Goal: Task Accomplishment & Management: Complete application form

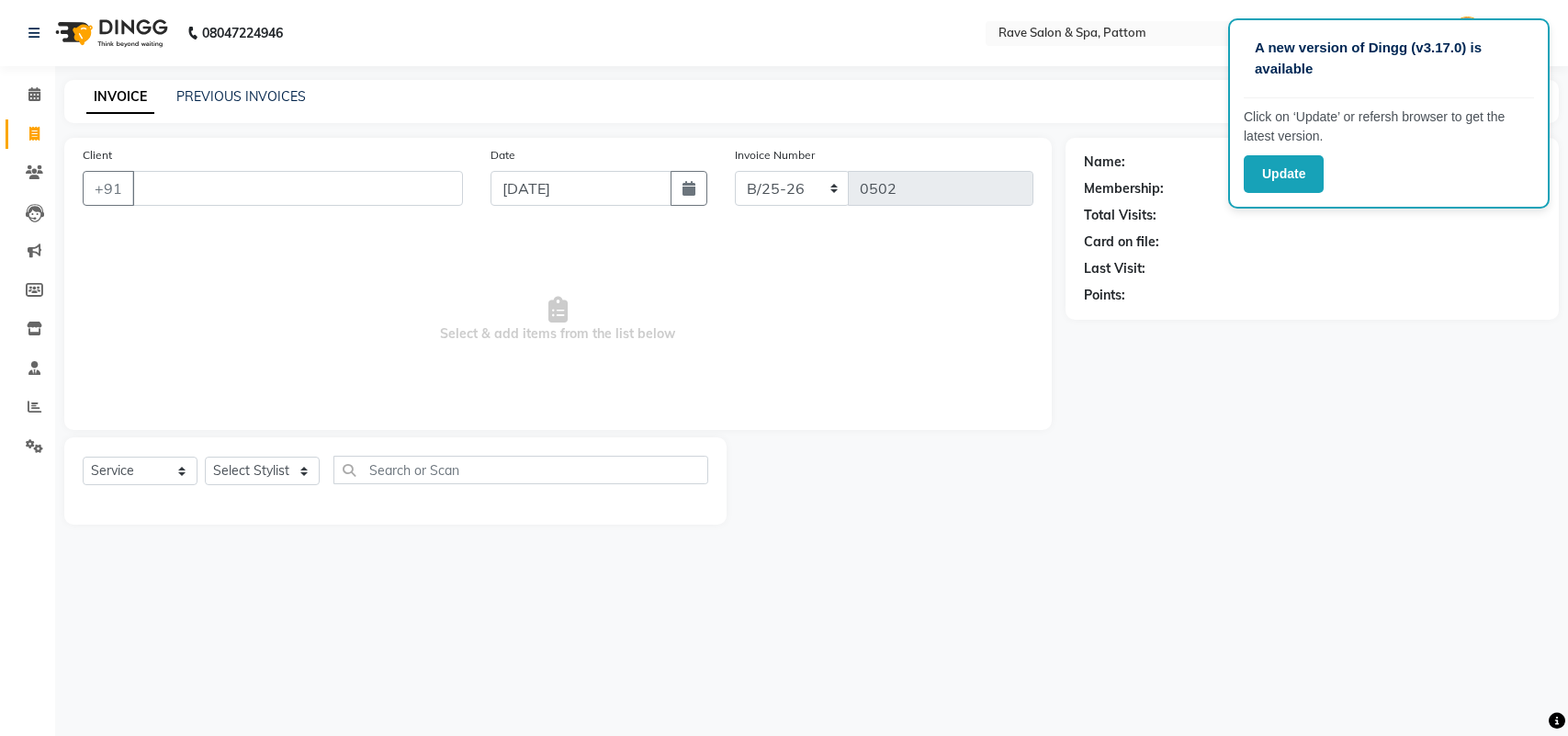
select select "service"
click at [218, 175] on input "Client" at bounding box center [297, 189] width 331 height 35
click at [218, 198] on input "Client" at bounding box center [297, 189] width 331 height 35
click at [296, 176] on input "Client" at bounding box center [297, 189] width 331 height 35
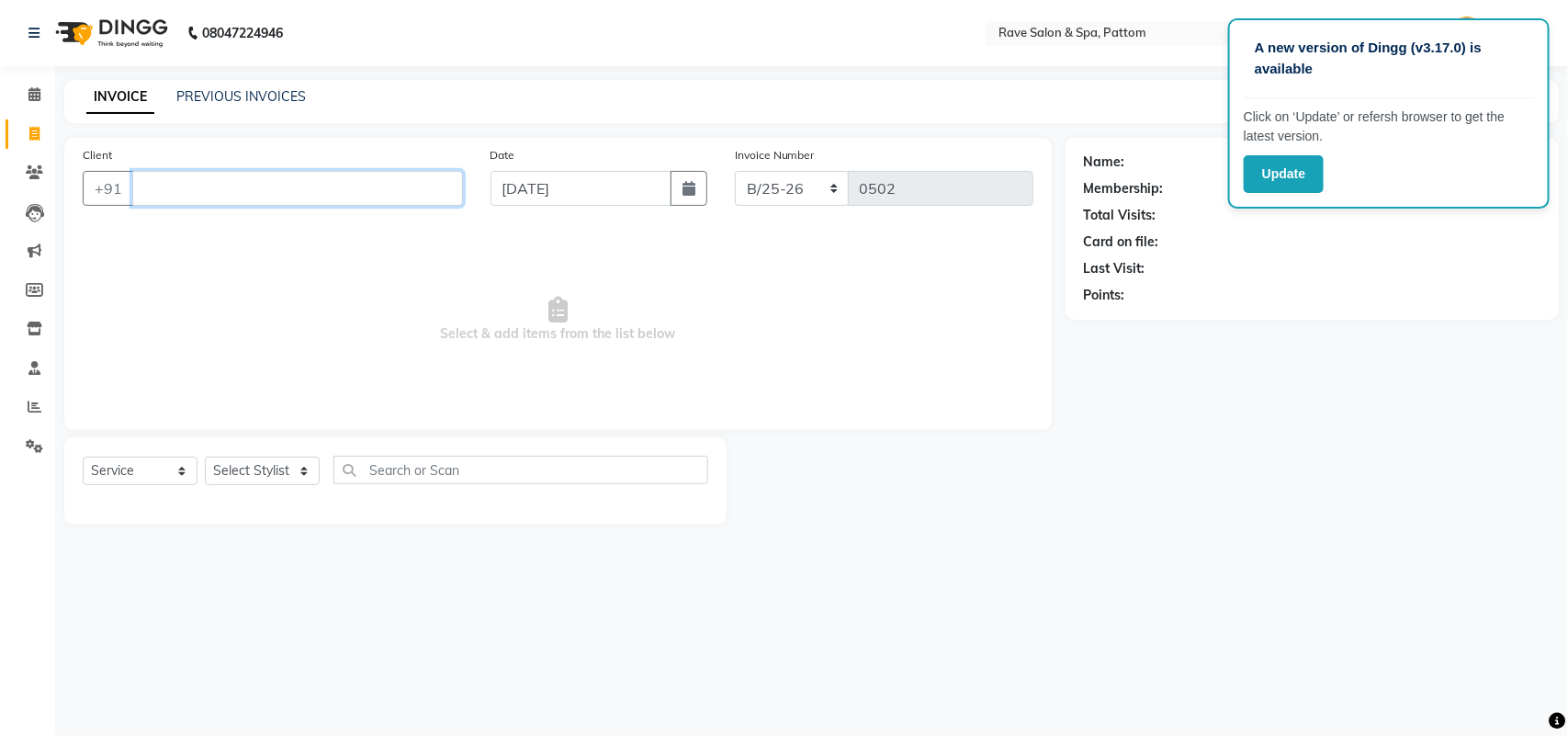
click at [147, 193] on input "Client" at bounding box center [297, 189] width 331 height 35
click at [194, 185] on input "Client" at bounding box center [297, 189] width 331 height 35
type input "8281784590"
click at [430, 194] on span "Add Client" at bounding box center [415, 188] width 72 height 18
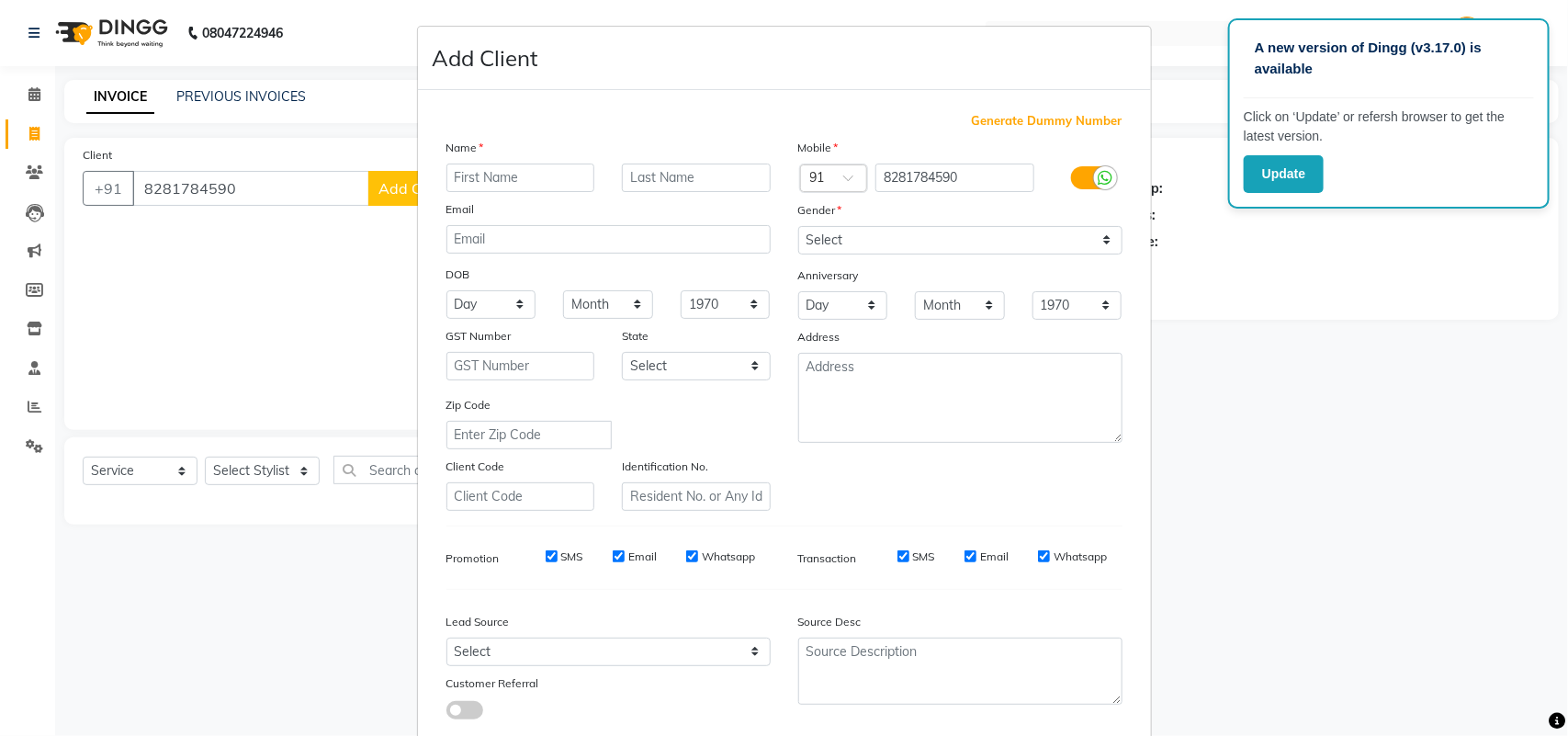
click at [462, 179] on input "text" at bounding box center [521, 178] width 149 height 29
type input "Aleena"
click at [672, 174] on input "text" at bounding box center [696, 178] width 149 height 29
type input "SJ"
click at [893, 230] on select "Select Male Female Other Prefer Not To Say" at bounding box center [960, 241] width 324 height 29
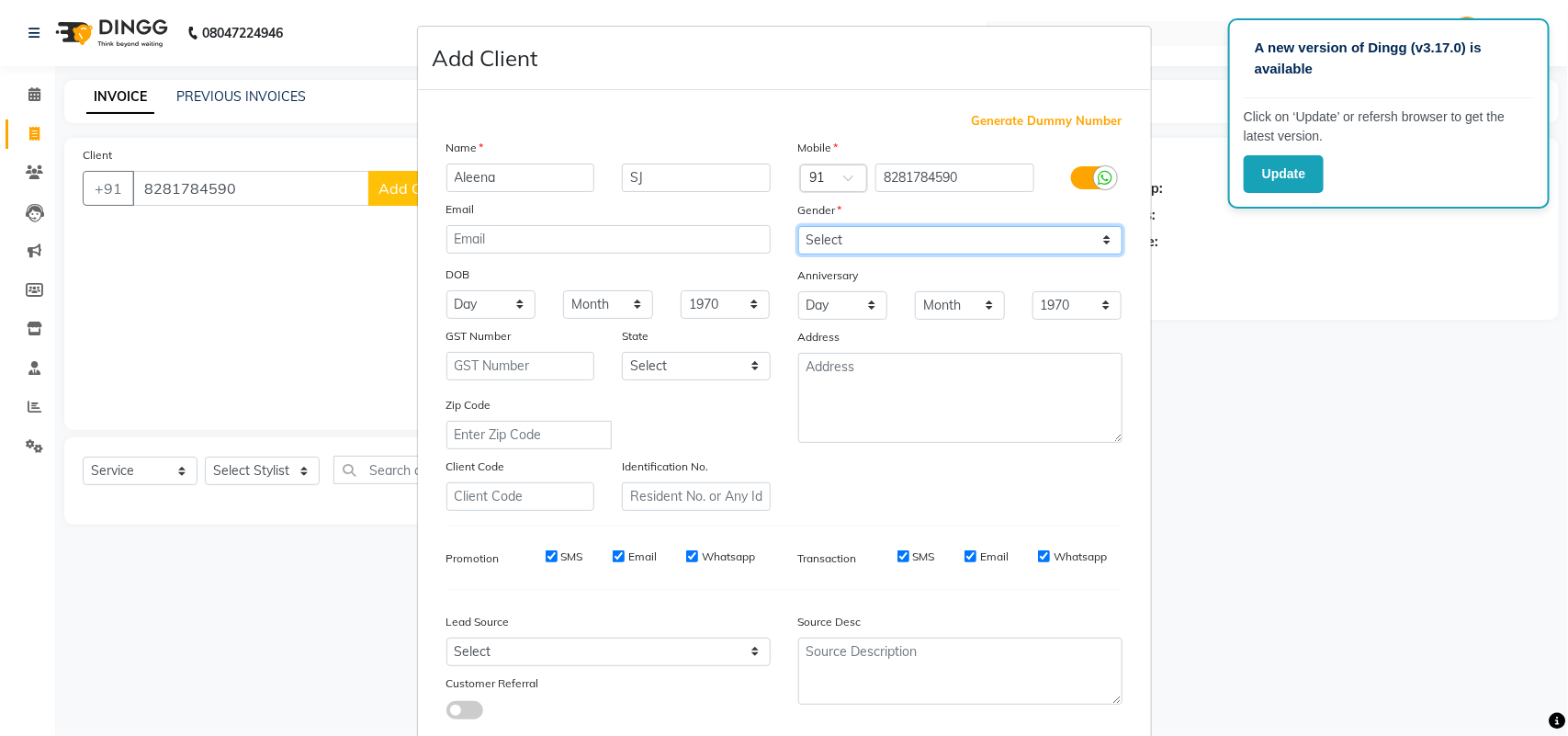
select select "female"
click at [798, 226] on select "Select Male Female Other Prefer Not To Say" at bounding box center [960, 241] width 324 height 29
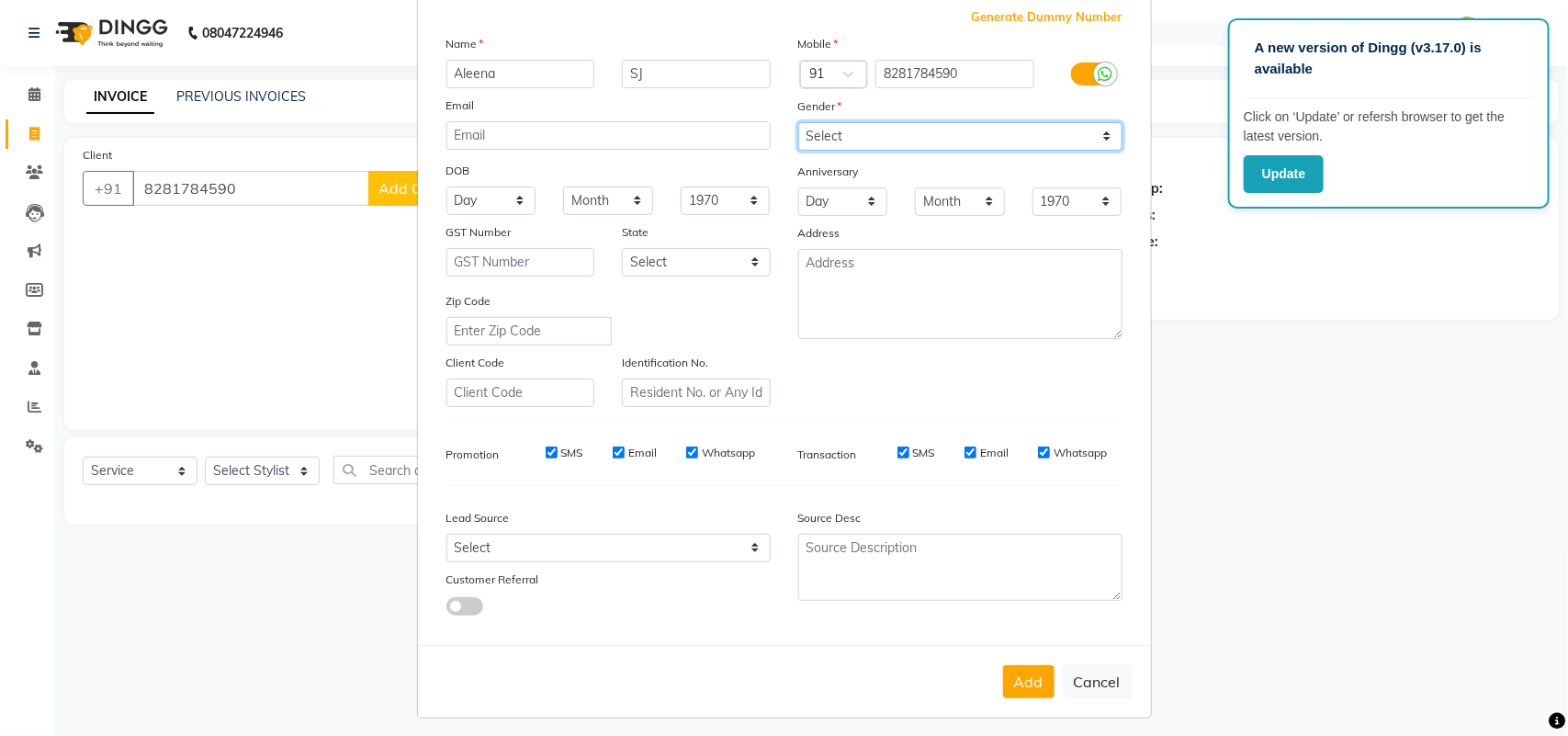
scroll to position [106, 0]
drag, startPoint x: 1006, startPoint y: 663, endPoint x: 340, endPoint y: 581, distance: 671.0
click at [1006, 664] on button "Add" at bounding box center [1028, 679] width 51 height 33
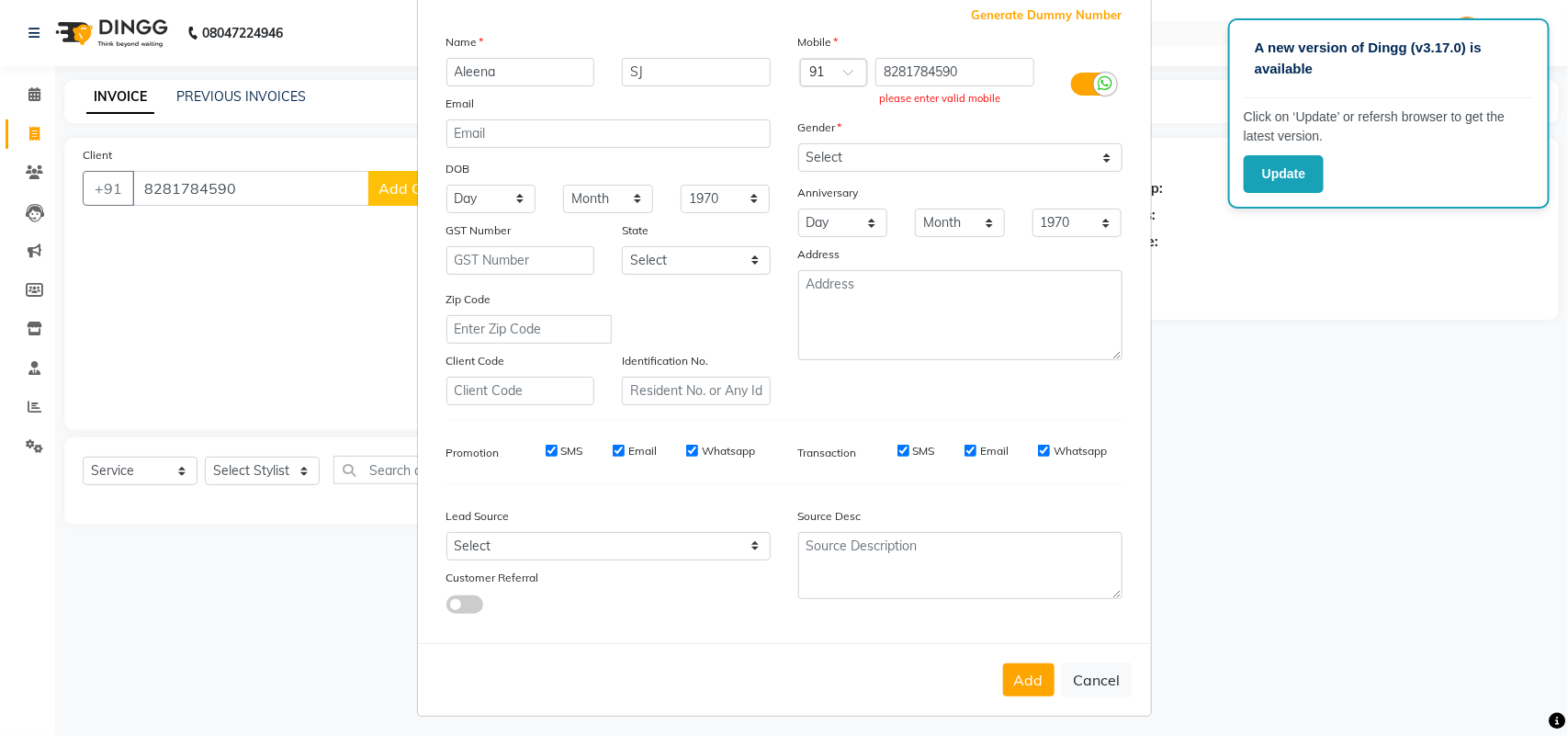
click at [270, 466] on ngb-modal-window "Add Client Generate Dummy Number Name Aleena SJ Email DOB Day 01 02 03 04 05 06…" at bounding box center [784, 368] width 1568 height 736
click at [1003, 686] on button "Add" at bounding box center [1028, 679] width 51 height 33
click at [962, 70] on input "8281784590" at bounding box center [955, 72] width 159 height 29
click at [1035, 675] on button "Add" at bounding box center [1028, 679] width 51 height 33
click at [721, 67] on input "SJ" at bounding box center [696, 72] width 149 height 29
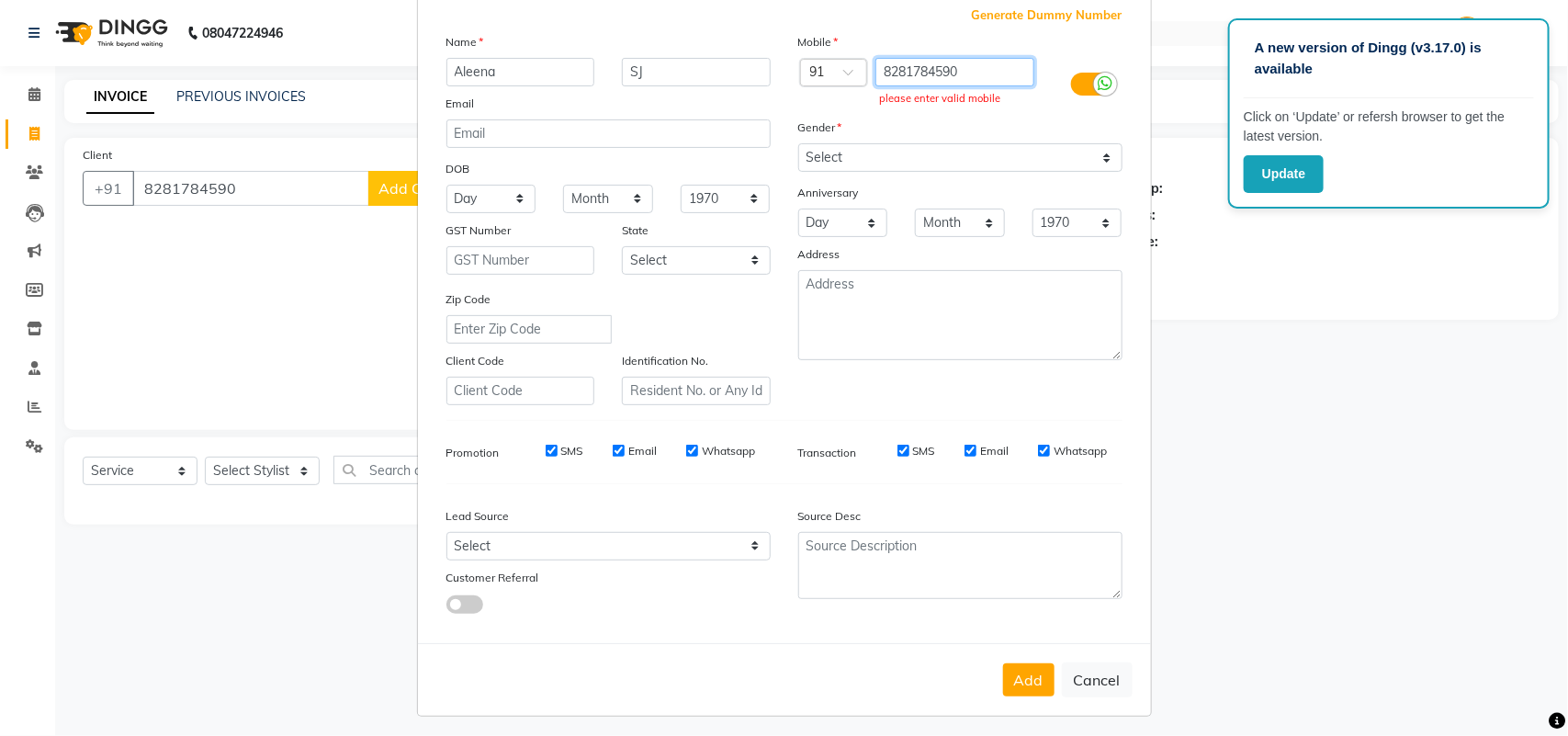
click at [876, 66] on input "8281784590" at bounding box center [955, 72] width 159 height 29
click at [995, 66] on input "8281784590" at bounding box center [955, 72] width 159 height 29
drag, startPoint x: 205, startPoint y: 337, endPoint x: 1082, endPoint y: 444, distance: 883.5
click at [209, 338] on ngb-modal-window "Add Client Generate Dummy Number Name Aleena SJ Email DOB Day 01 02 03 04 05 06…" at bounding box center [784, 368] width 1568 height 736
click at [1094, 676] on button "Cancel" at bounding box center [1096, 679] width 70 height 35
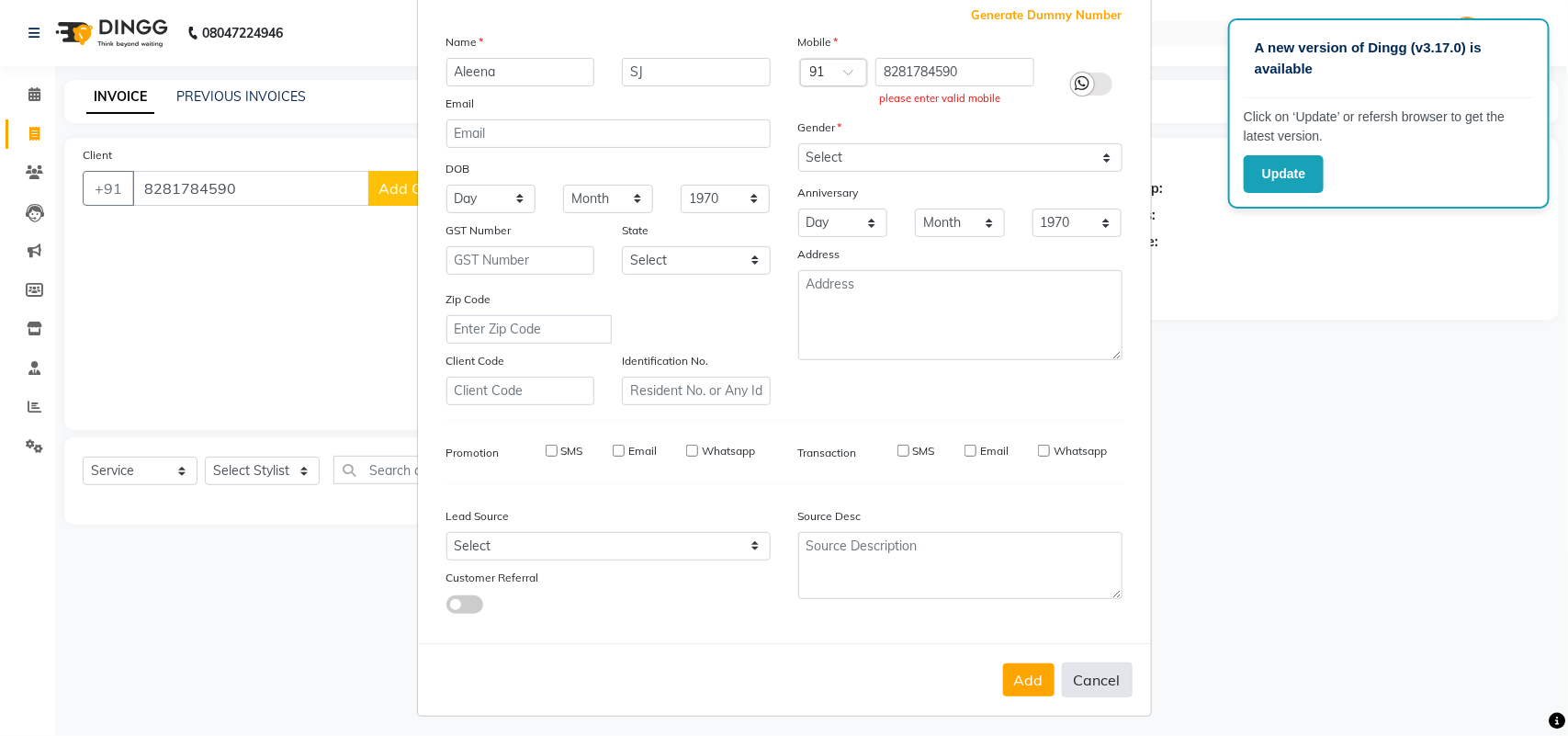
select select
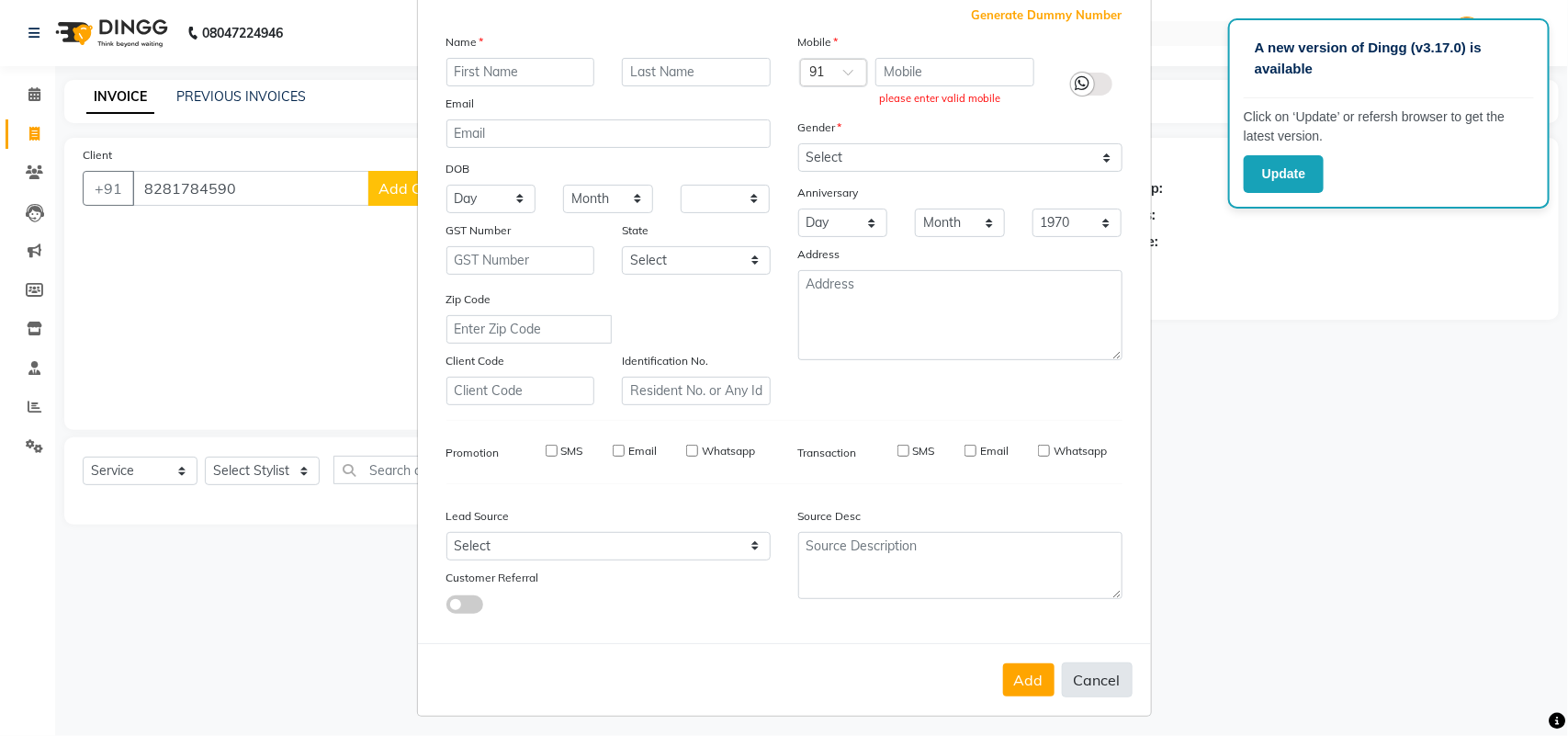
select select
checkbox input "false"
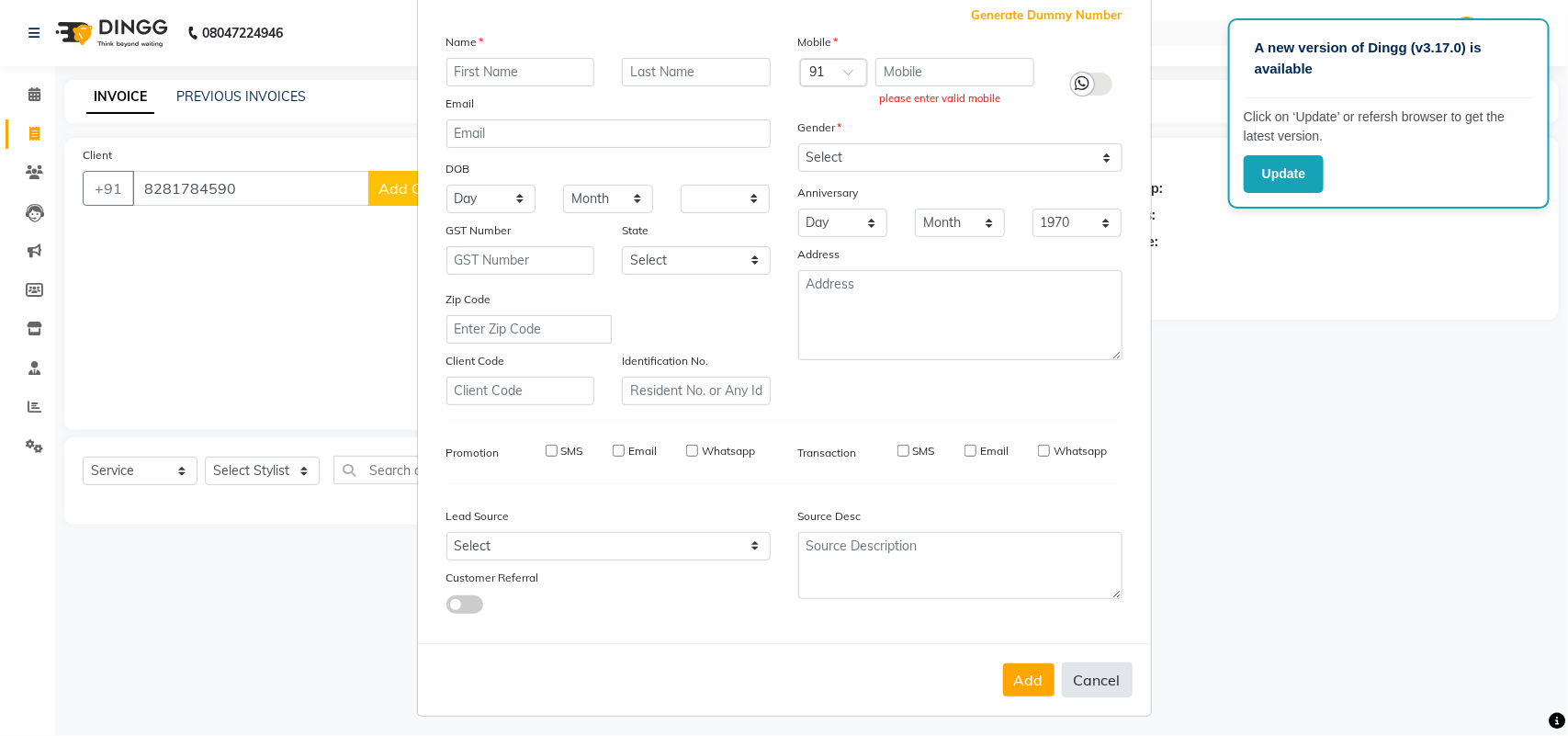
checkbox input "false"
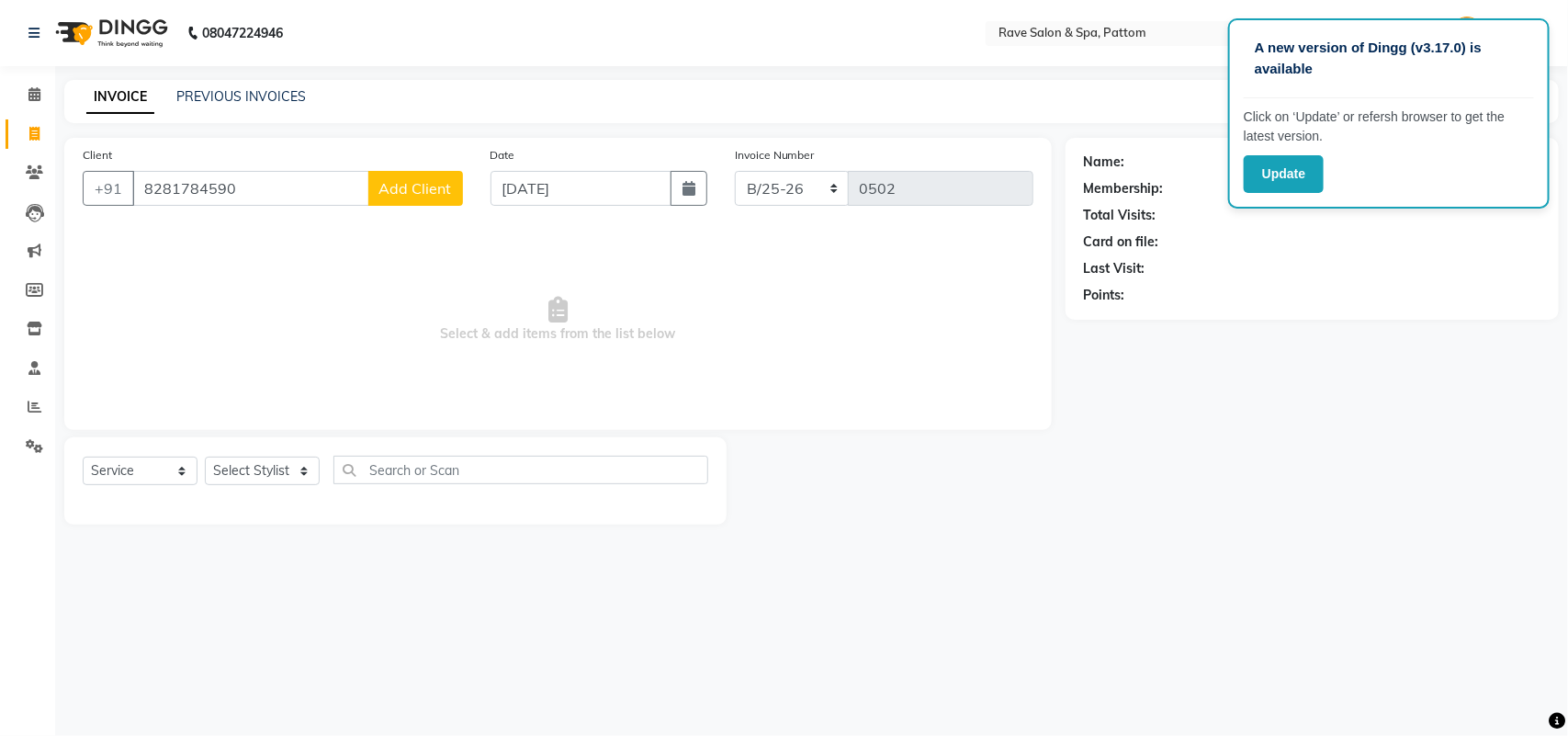
click at [416, 200] on button "Add Client" at bounding box center [416, 189] width 94 height 35
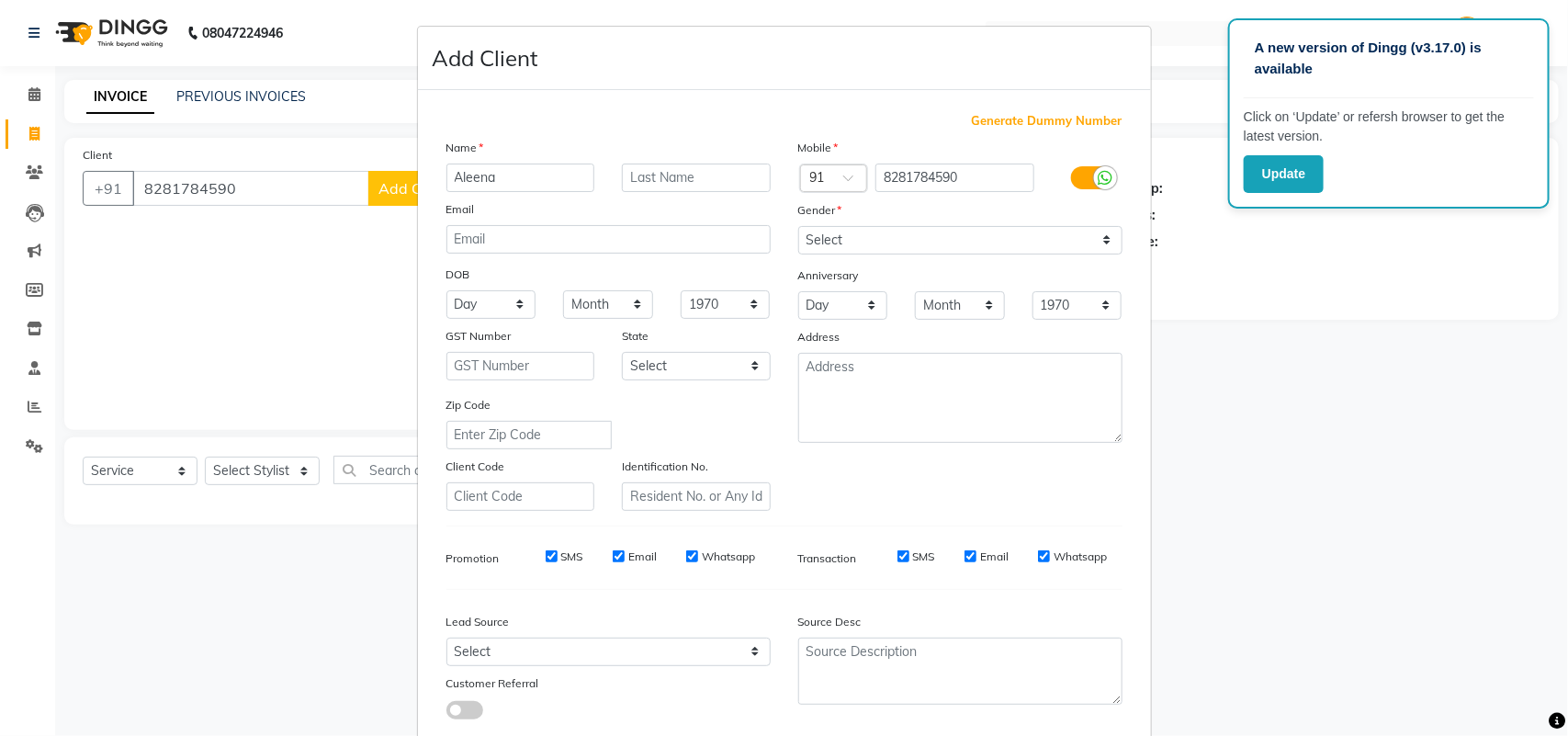
type input "Aleena"
click at [622, 176] on input "text" at bounding box center [696, 178] width 149 height 29
type input "SJ"
click at [884, 237] on select "Select Male Female Other Prefer Not To Say" at bounding box center [960, 241] width 324 height 29
select select "female"
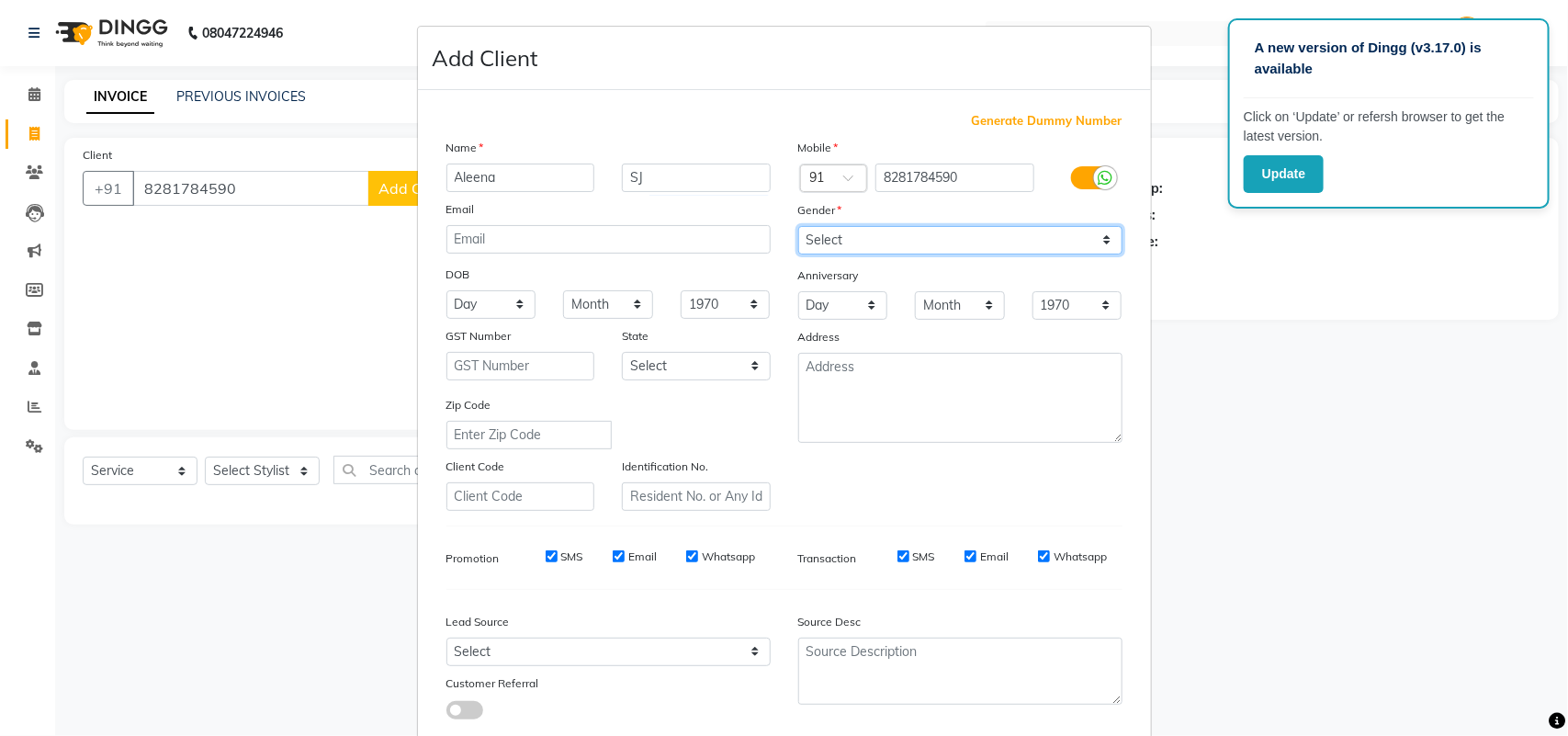
click at [798, 226] on select "Select Male Female Other Prefer Not To Say" at bounding box center [960, 241] width 324 height 29
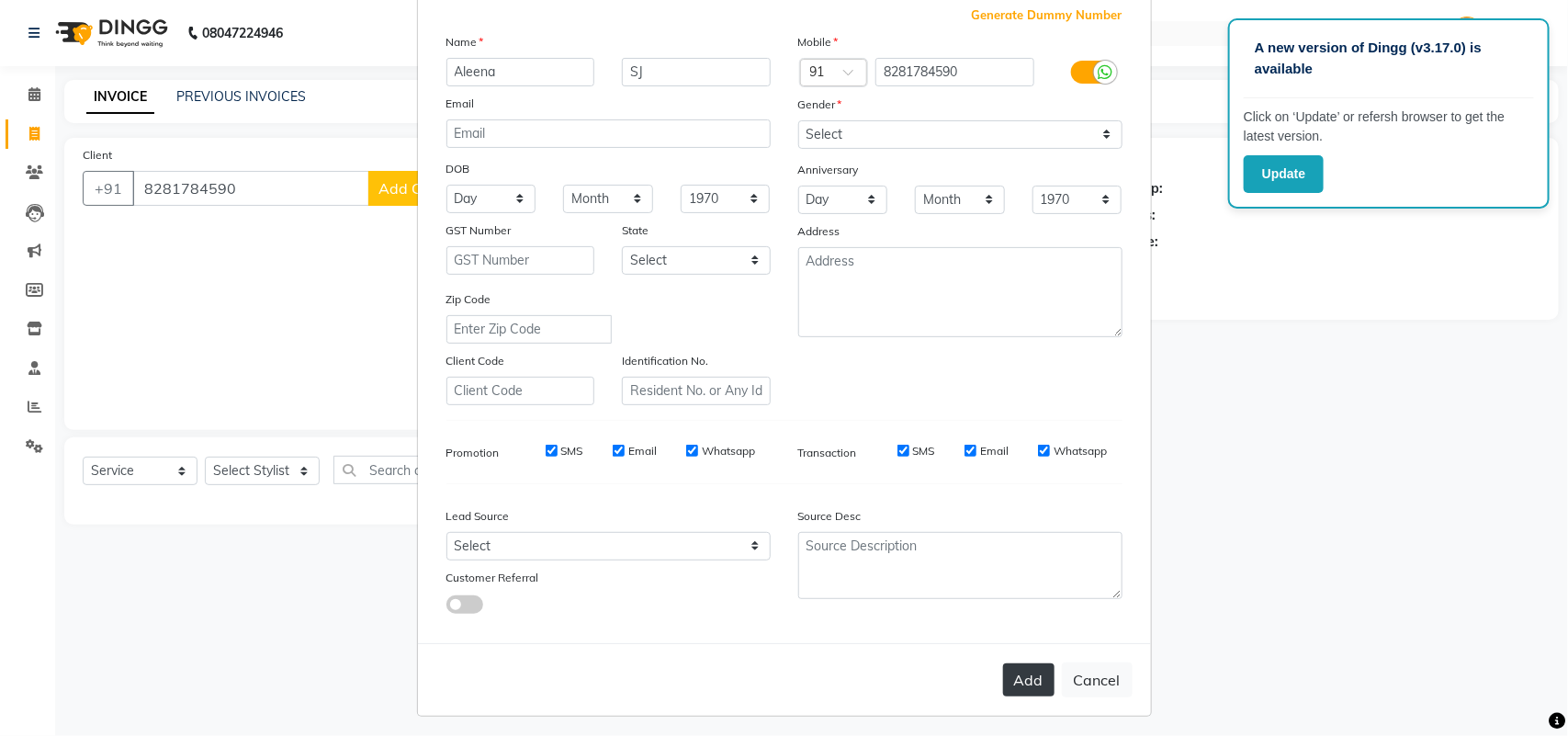
click at [1011, 663] on button "Add" at bounding box center [1028, 679] width 51 height 33
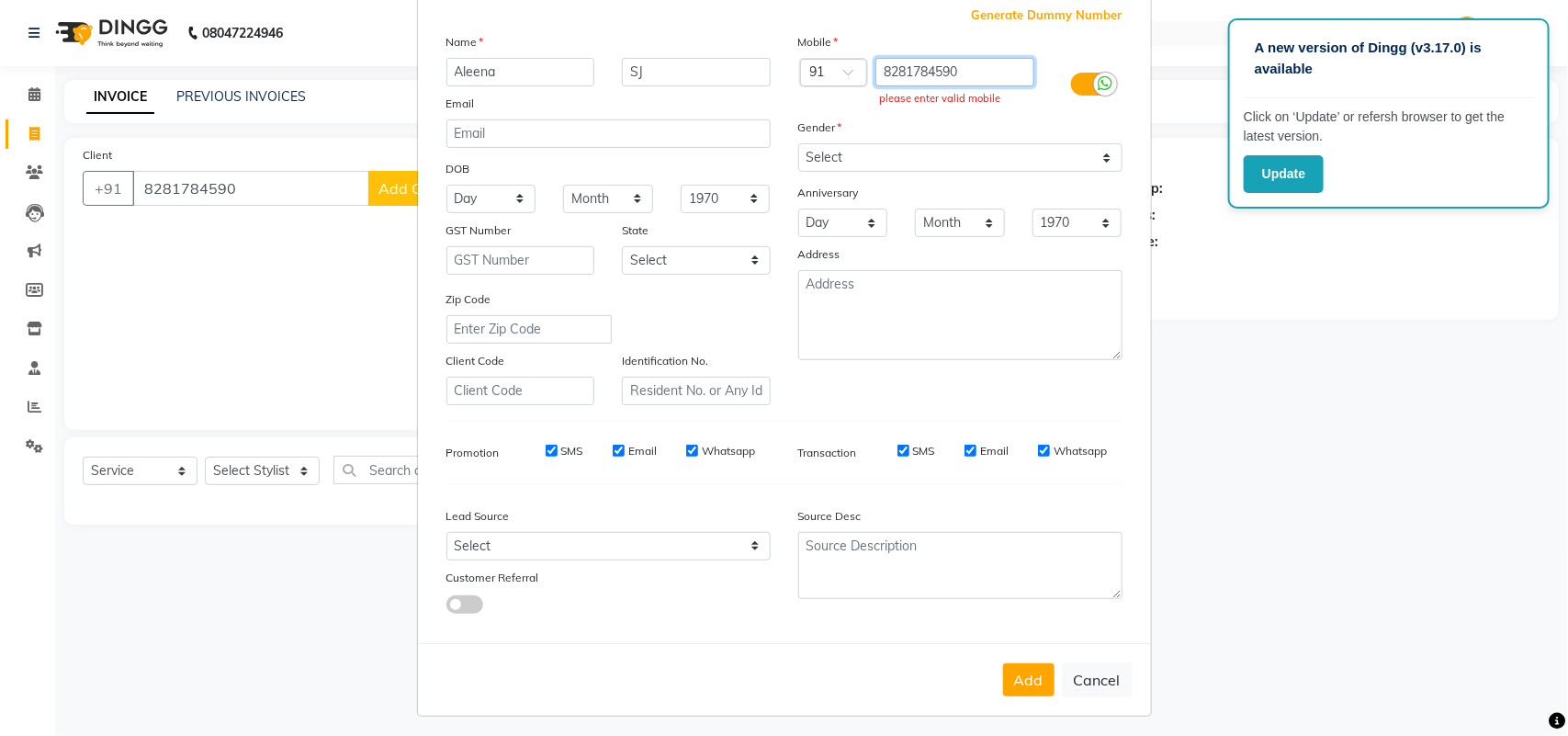
click at [988, 73] on input "8281784590" at bounding box center [955, 72] width 159 height 29
click at [880, 65] on input "8281784590" at bounding box center [955, 72] width 159 height 29
click at [882, 70] on input "8281784590" at bounding box center [955, 72] width 159 height 29
click at [1021, 675] on button "Add" at bounding box center [1028, 679] width 51 height 33
click at [876, 66] on input "8281784590" at bounding box center [955, 72] width 159 height 29
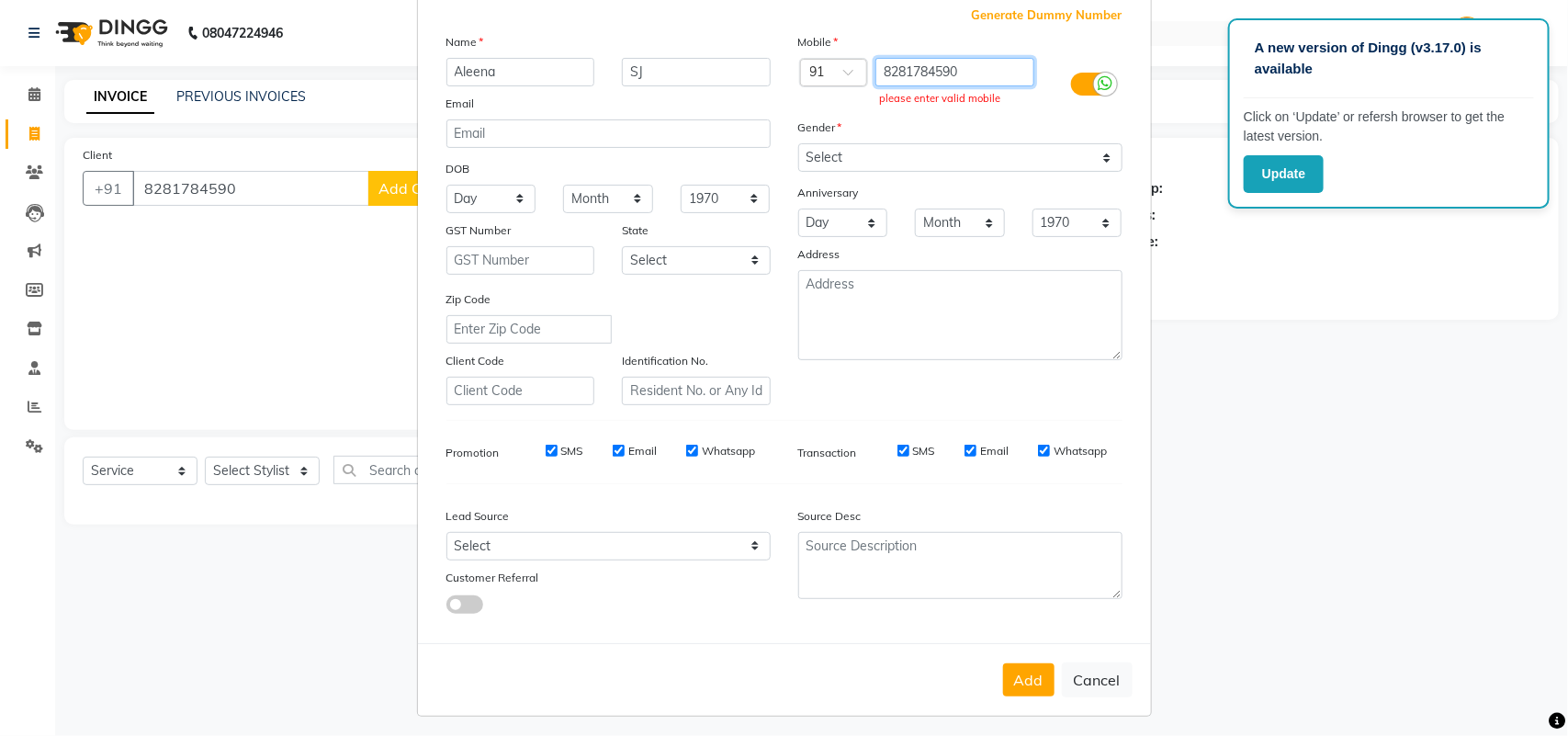
click at [882, 71] on input "8281784590" at bounding box center [955, 72] width 159 height 29
type input "08281784590"
click at [1003, 663] on button "Add" at bounding box center [1028, 679] width 51 height 33
click at [549, 67] on input "Aleena" at bounding box center [521, 72] width 149 height 29
click at [938, 70] on input "08281784590" at bounding box center [955, 72] width 159 height 29
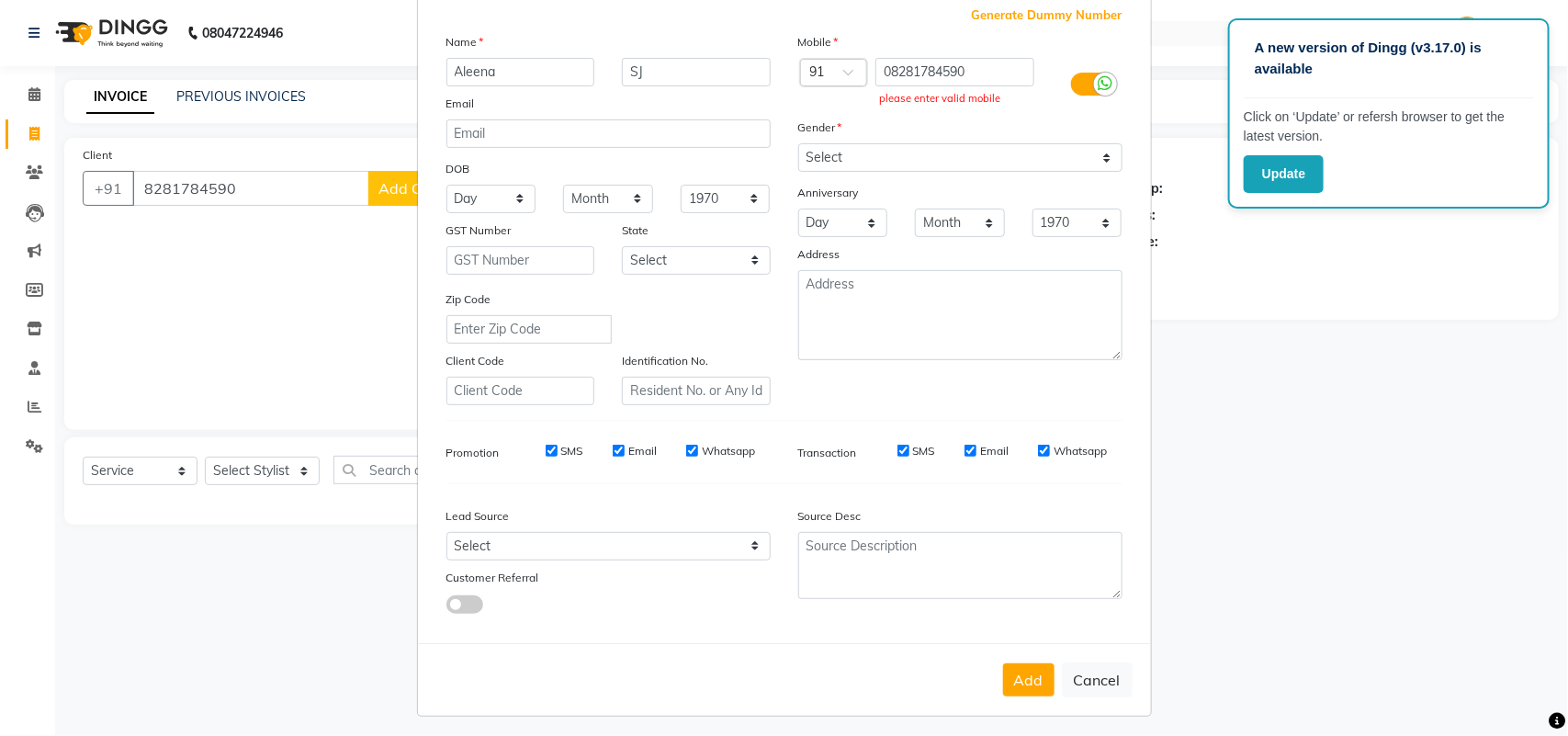
drag, startPoint x: 1079, startPoint y: 88, endPoint x: 1067, endPoint y: 94, distance: 13.4
click at [1079, 90] on label at bounding box center [1092, 84] width 41 height 23
click at [0, 0] on input "checkbox" at bounding box center [0, 0] width 0 height 0
drag, startPoint x: 965, startPoint y: 70, endPoint x: 657, endPoint y: 89, distance: 308.6
click at [657, 89] on div "Name Aleena SJ Email DOB Day 01 02 03 04 05 06 07 08 09 10 11 12 13 14 15 16 17…" at bounding box center [784, 218] width 704 height 373
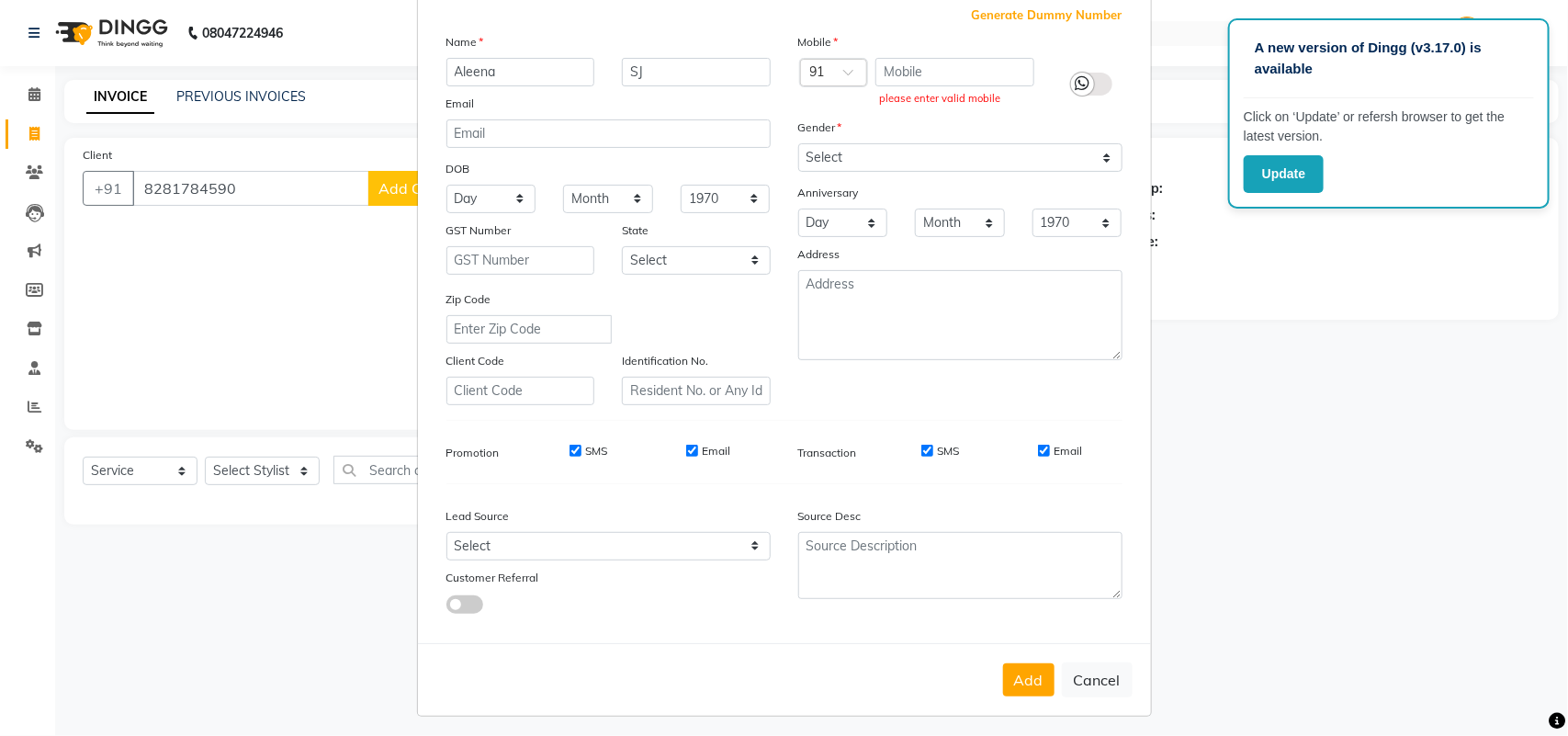
click at [322, 190] on ngb-modal-window "Add Client Generate Dummy Number Name Aleena SJ Email DOB Day 01 02 03 04 05 06…" at bounding box center [784, 368] width 1568 height 736
click at [277, 190] on ngb-modal-window "Add Client Generate Dummy Number Name Aleena SJ Email DOB Day 01 02 03 04 05 06…" at bounding box center [784, 368] width 1568 height 736
click at [320, 305] on ngb-modal-window "Add Client Generate Dummy Number Name Aleena SJ Email DOB Day 01 02 03 04 05 06…" at bounding box center [784, 368] width 1568 height 736
click at [1062, 667] on button "Cancel" at bounding box center [1096, 679] width 70 height 35
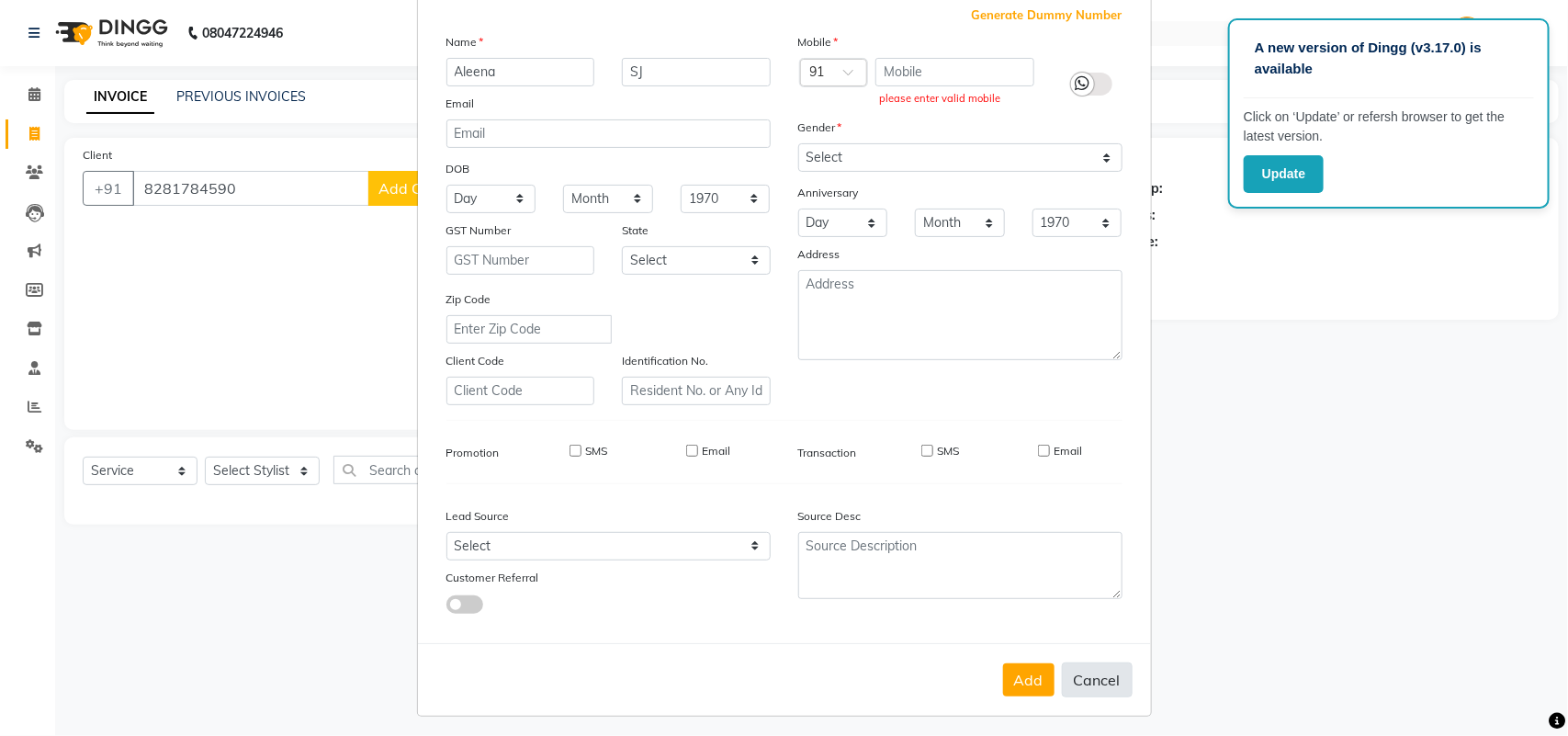
select select
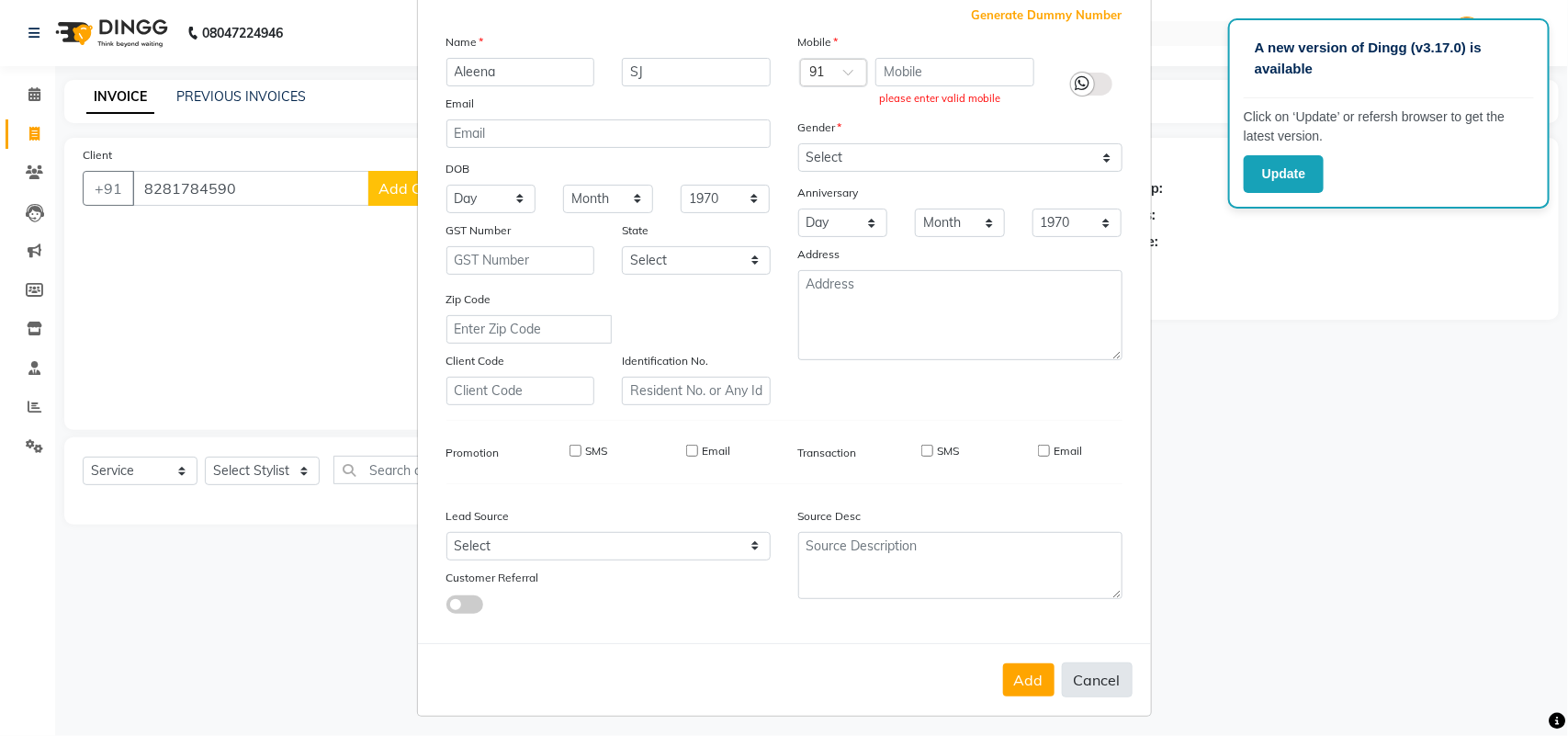
select select
checkbox input "false"
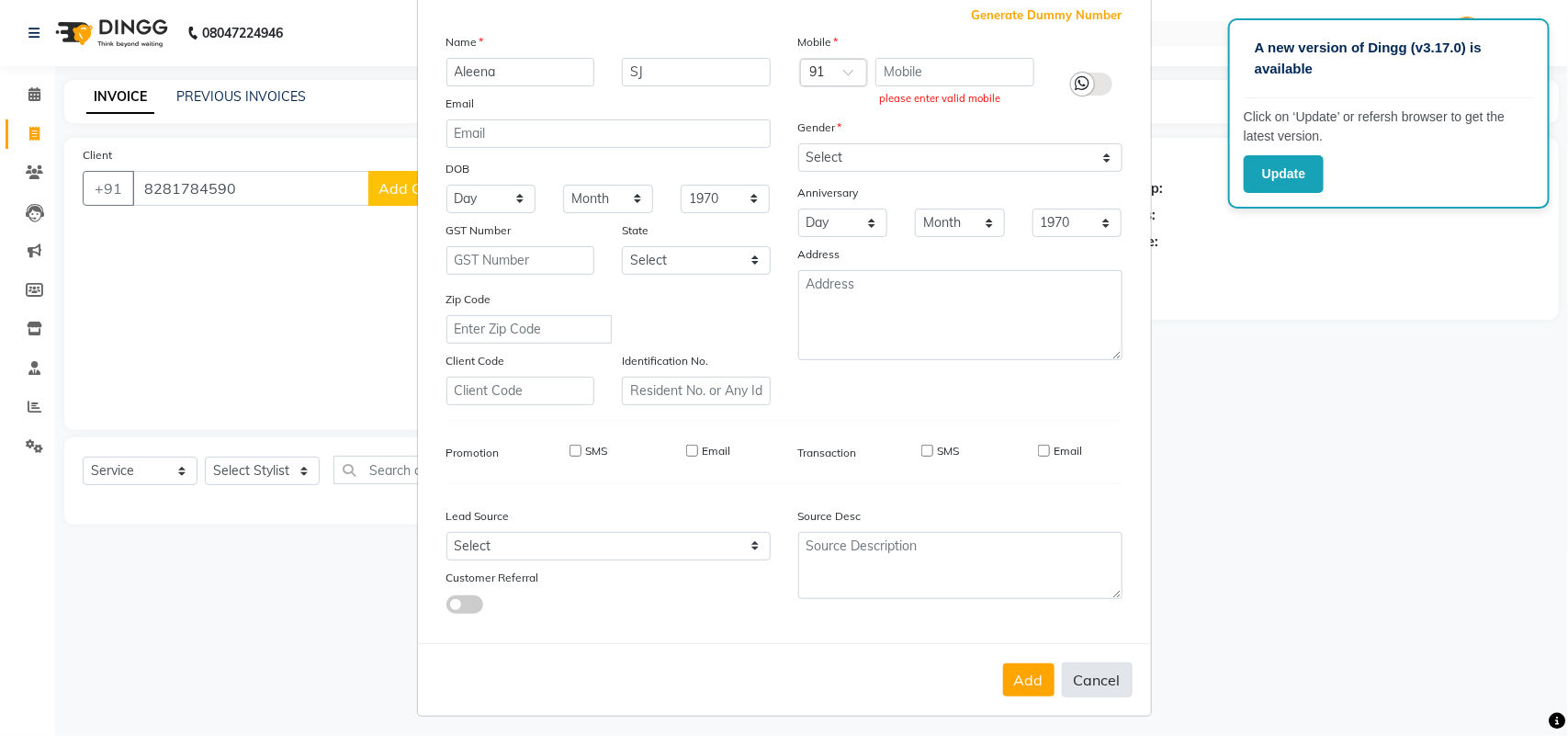
checkbox input "false"
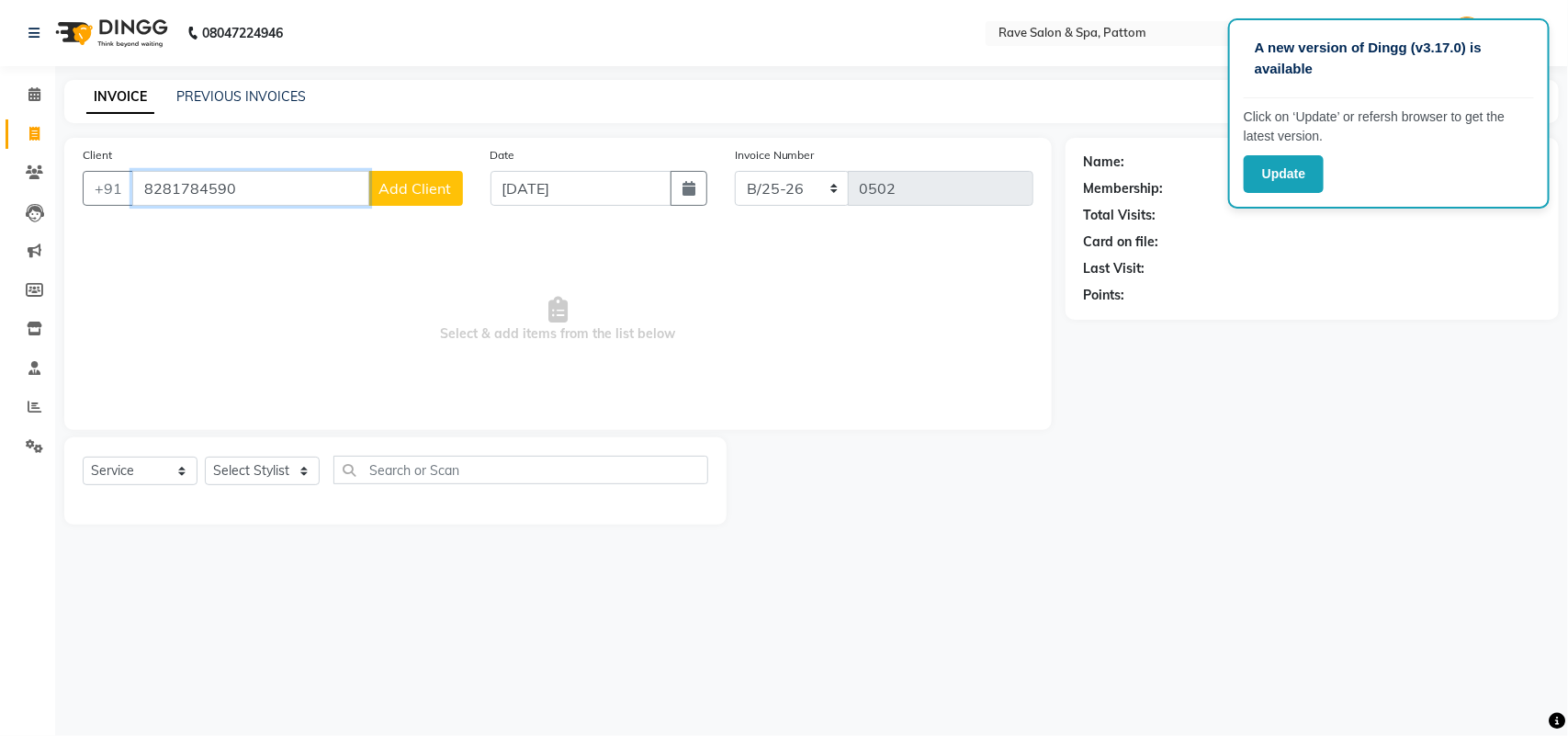
drag, startPoint x: 336, startPoint y: 193, endPoint x: 0, endPoint y: 202, distance: 336.1
click at [0, 202] on app-home "08047224946 Select Location × Rave Salon & Spa, Pattom English ENGLISH Español …" at bounding box center [784, 276] width 1568 height 552
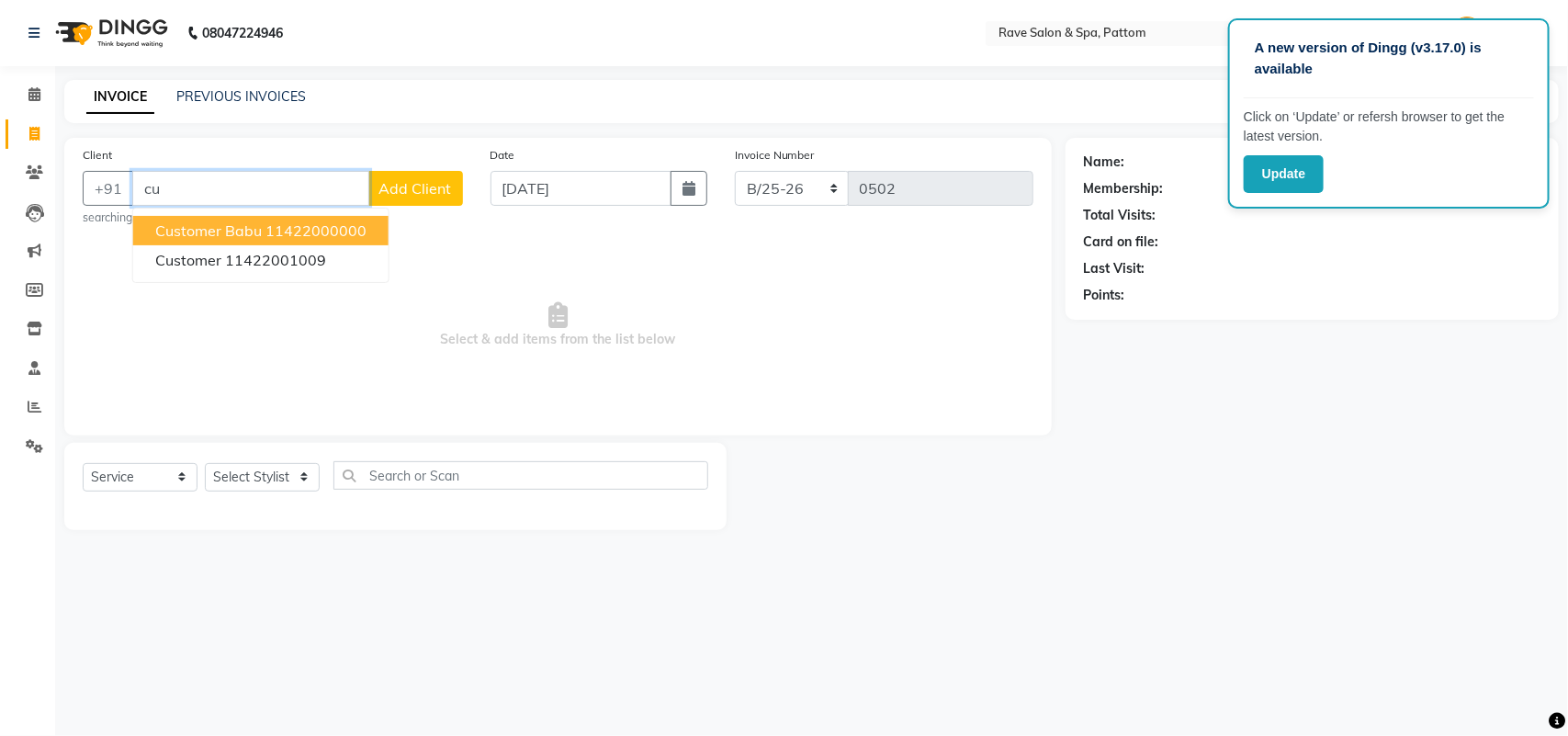
type input "c"
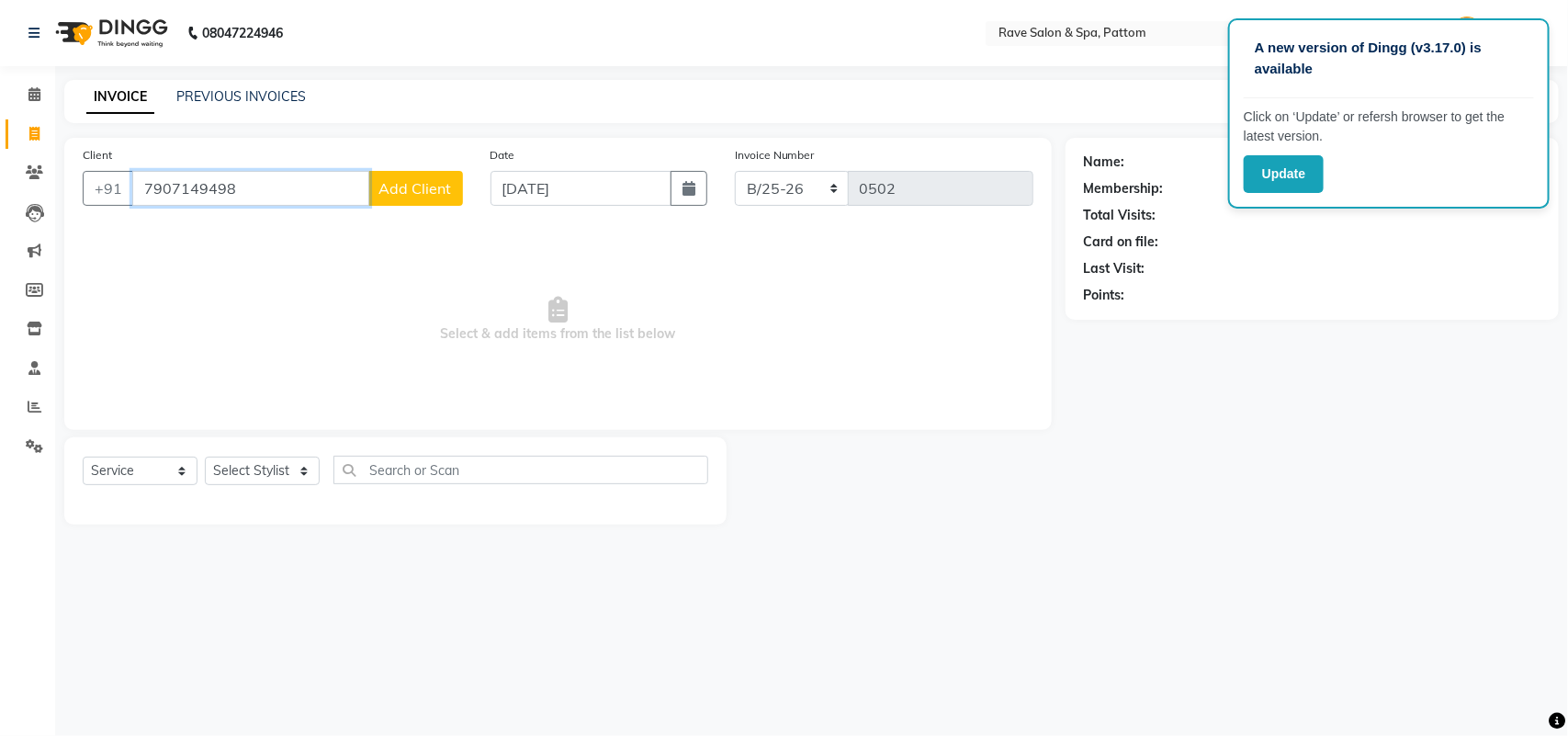
type input "7907149498"
click at [437, 182] on span "Add Client" at bounding box center [415, 188] width 72 height 18
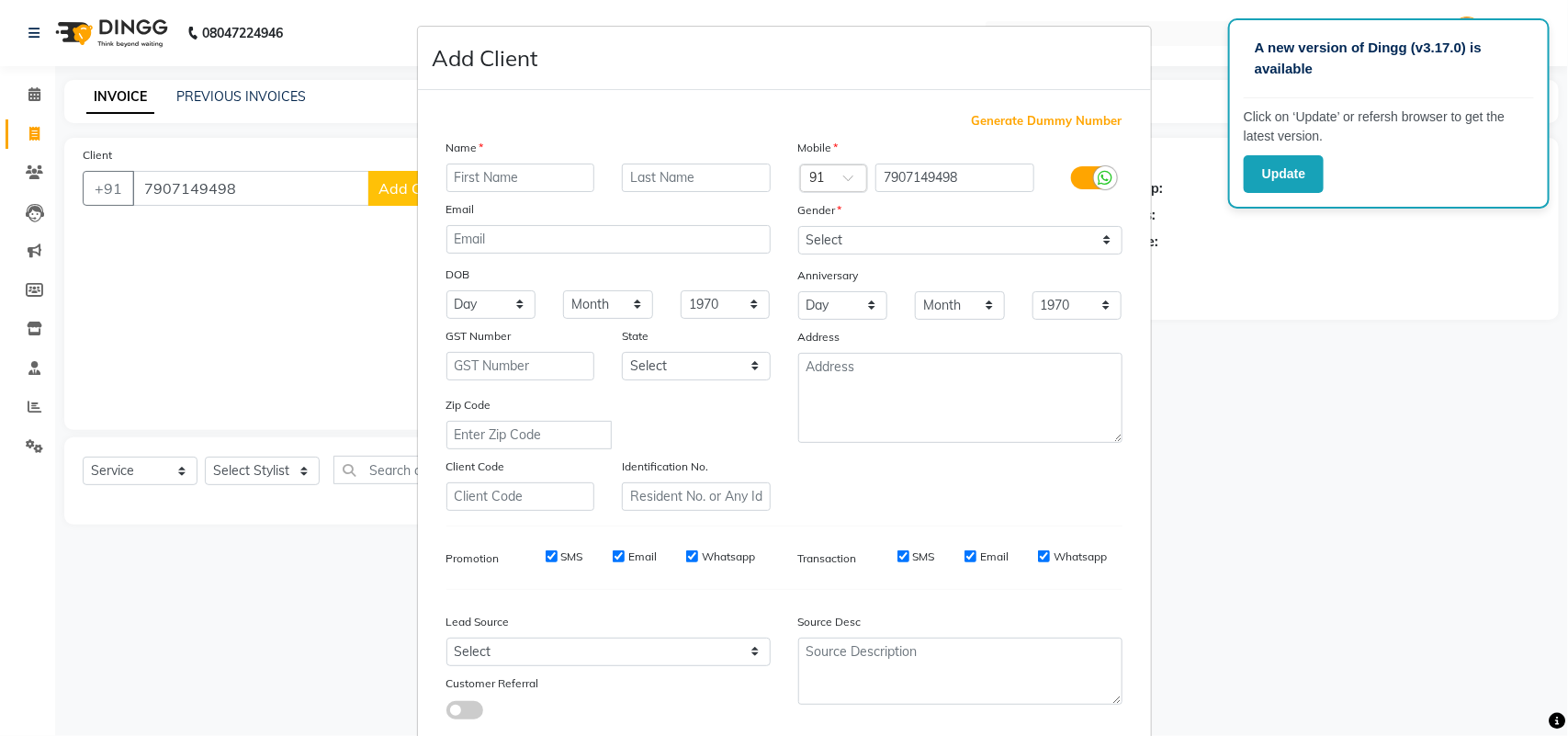
click at [479, 168] on input "text" at bounding box center [521, 178] width 149 height 29
type input "Aleena"
click at [644, 170] on input "text" at bounding box center [696, 178] width 149 height 29
type input "SJ"
click at [843, 232] on select "Select Male Female Other Prefer Not To Say" at bounding box center [960, 241] width 324 height 29
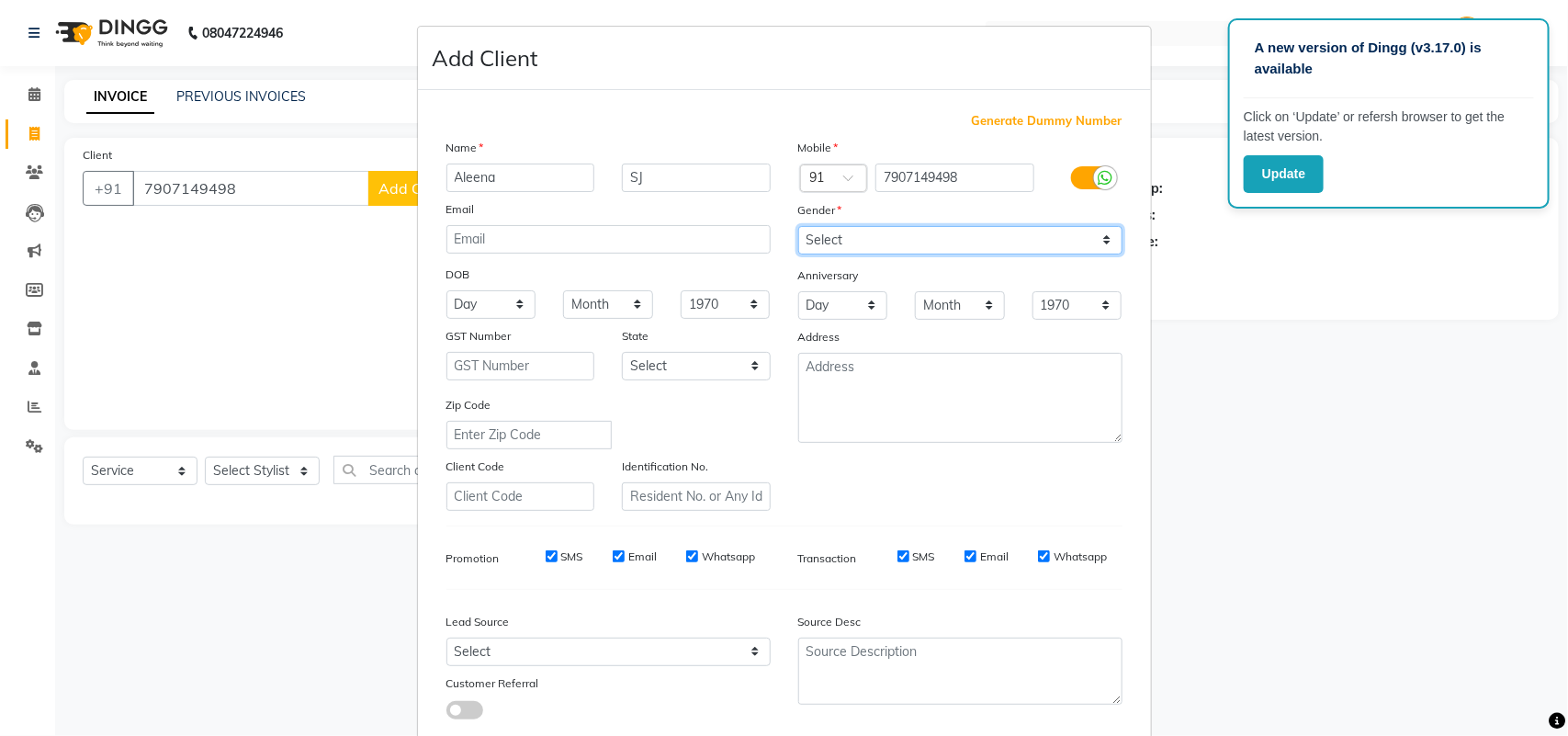
select select "female"
click at [798, 226] on select "Select Male Female Other Prefer Not To Say" at bounding box center [960, 241] width 324 height 29
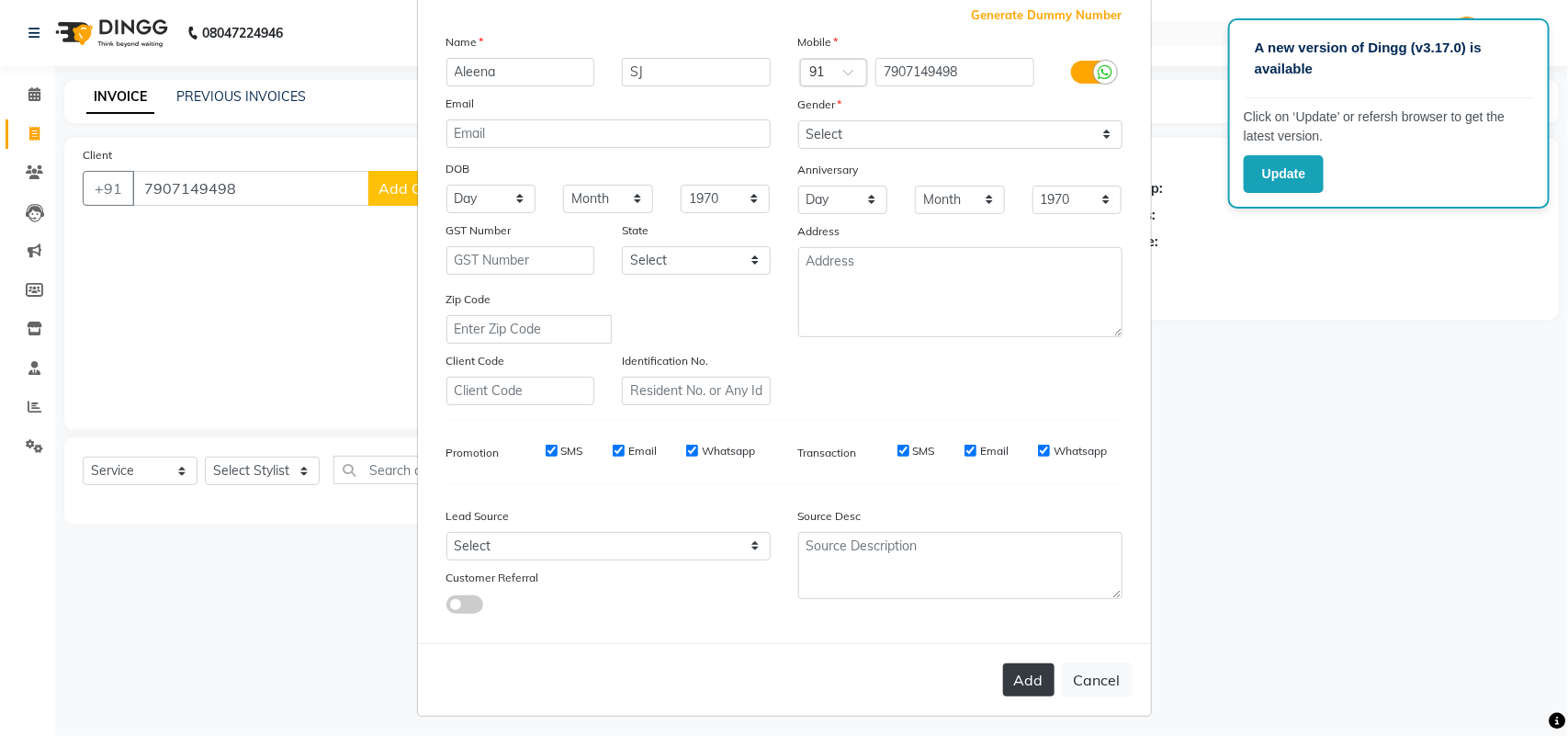
click at [1026, 687] on button "Add" at bounding box center [1028, 679] width 51 height 33
select select
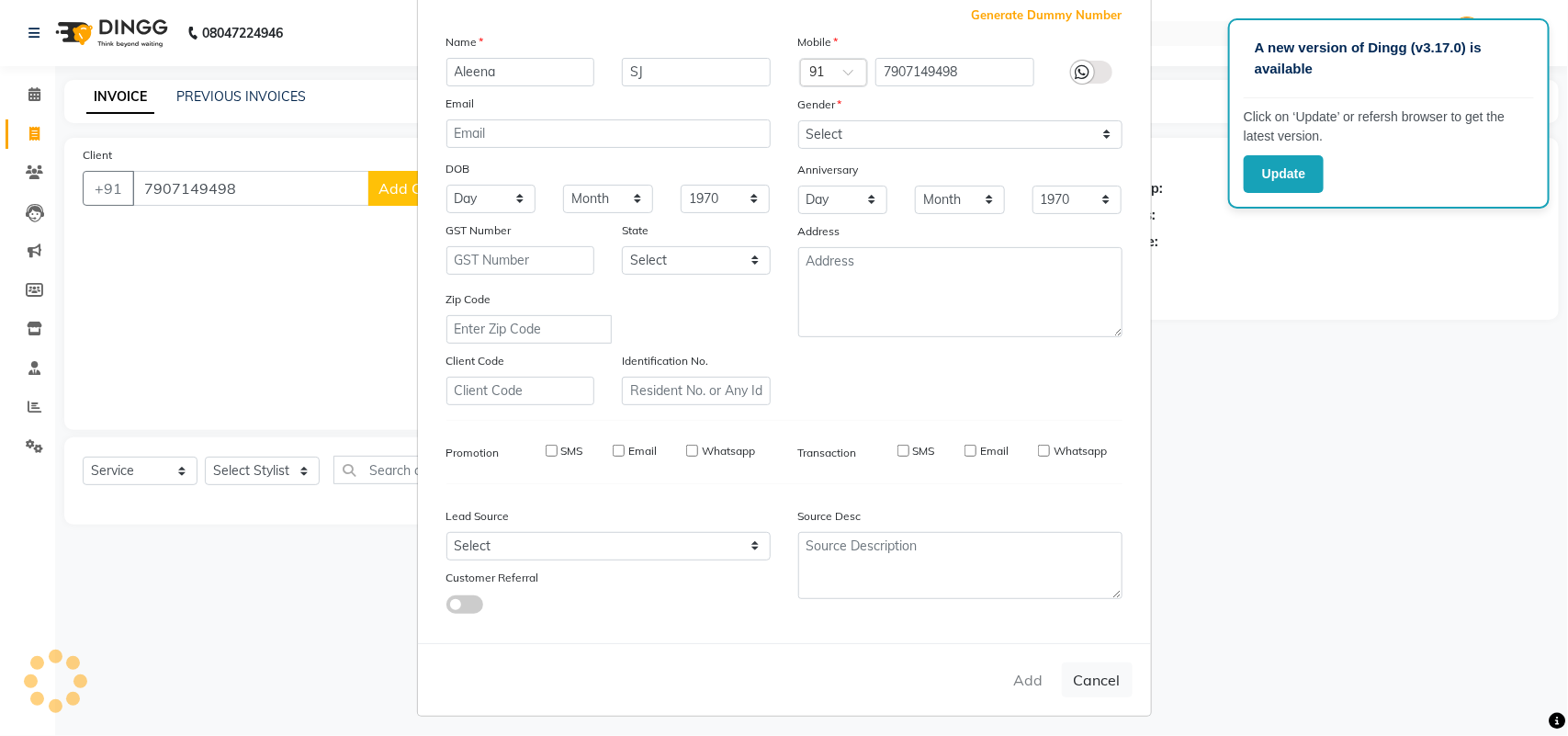
select select
checkbox input "false"
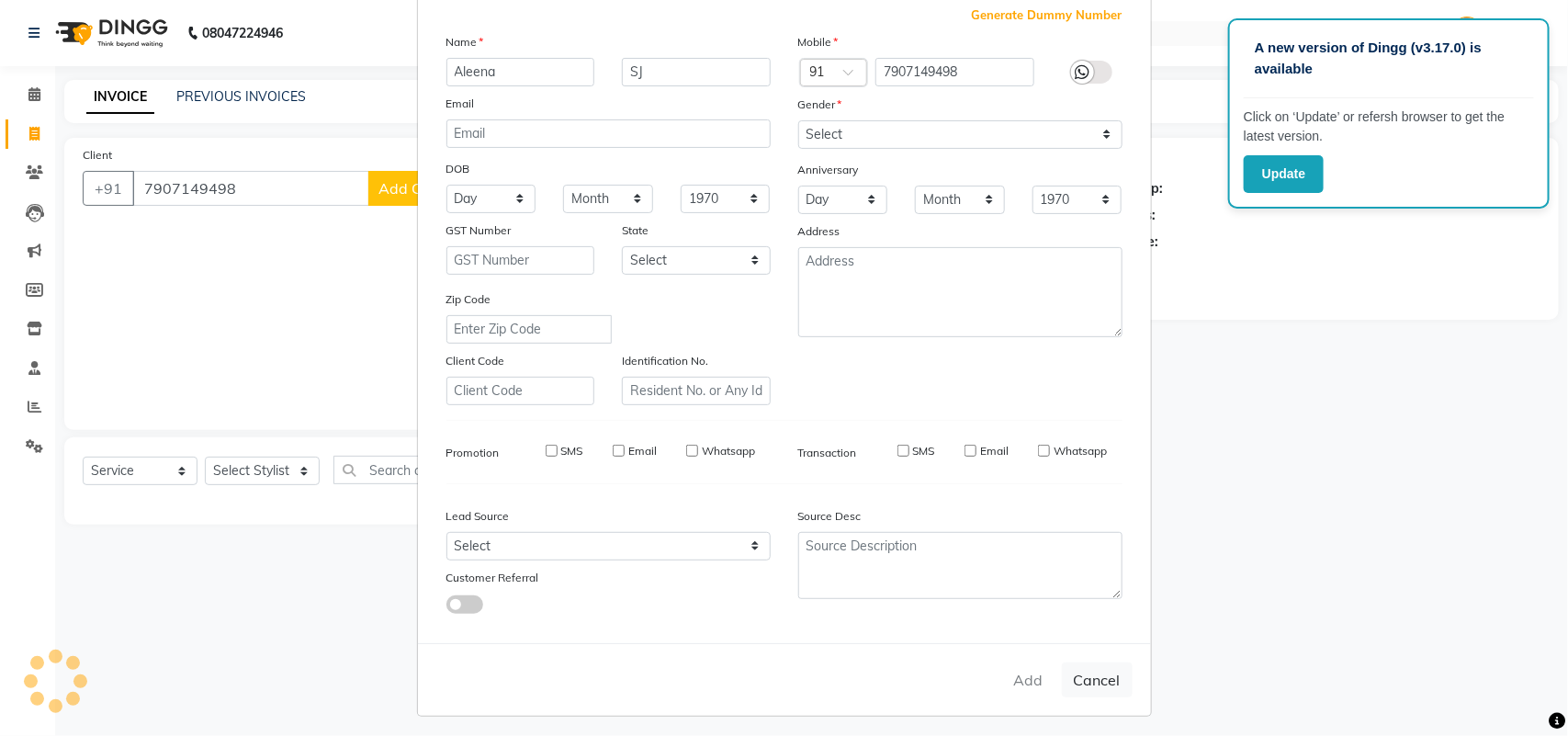
checkbox input "false"
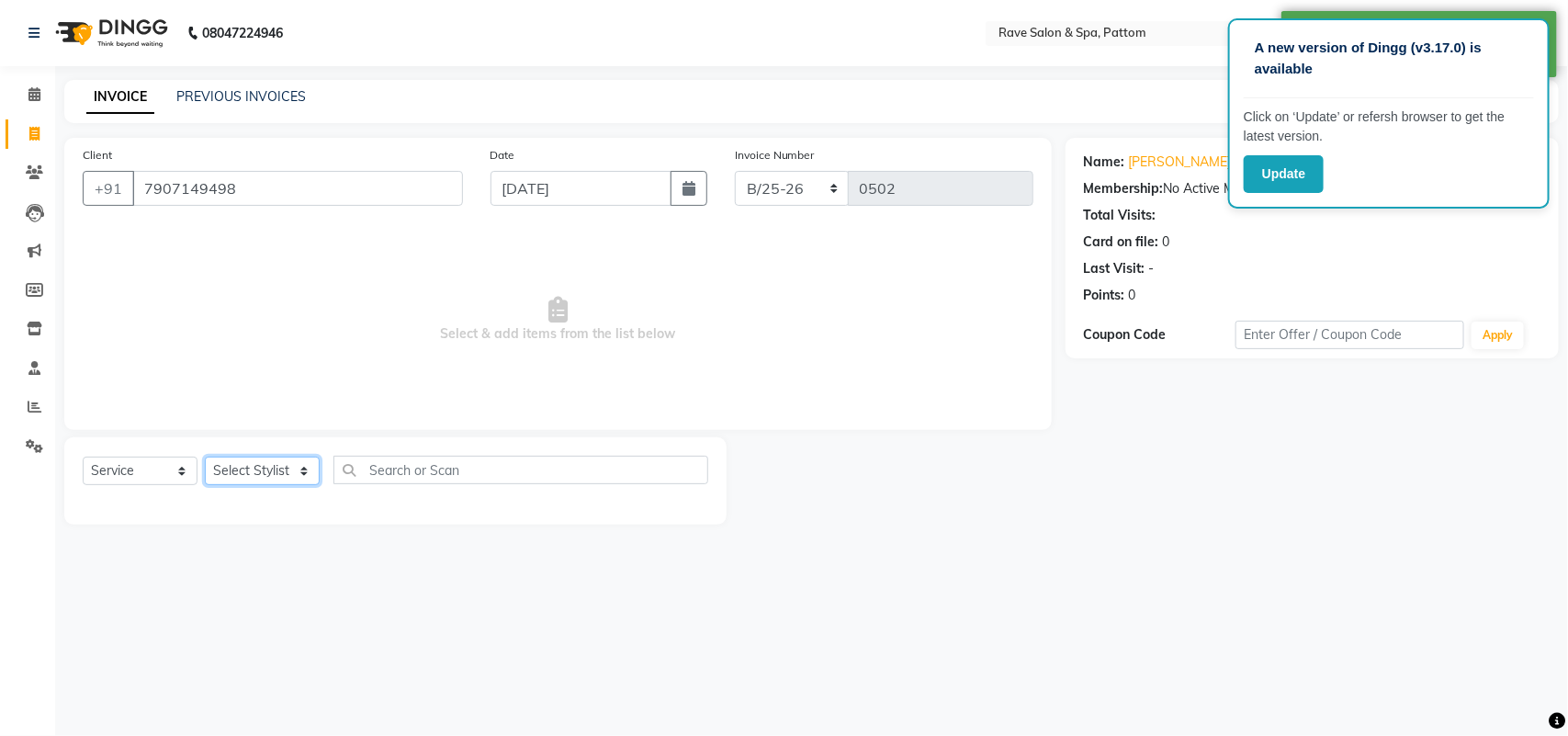
click at [268, 478] on select "Select Stylist Amal [PERSON_NAME] [PERSON_NAME] [PERSON_NAME] [PERSON_NAME] [PE…" at bounding box center [262, 470] width 115 height 29
select select "16740"
click at [205, 456] on select "Select Stylist Amal [PERSON_NAME] [PERSON_NAME] [PERSON_NAME] [PERSON_NAME] [PE…" at bounding box center [262, 470] width 115 height 29
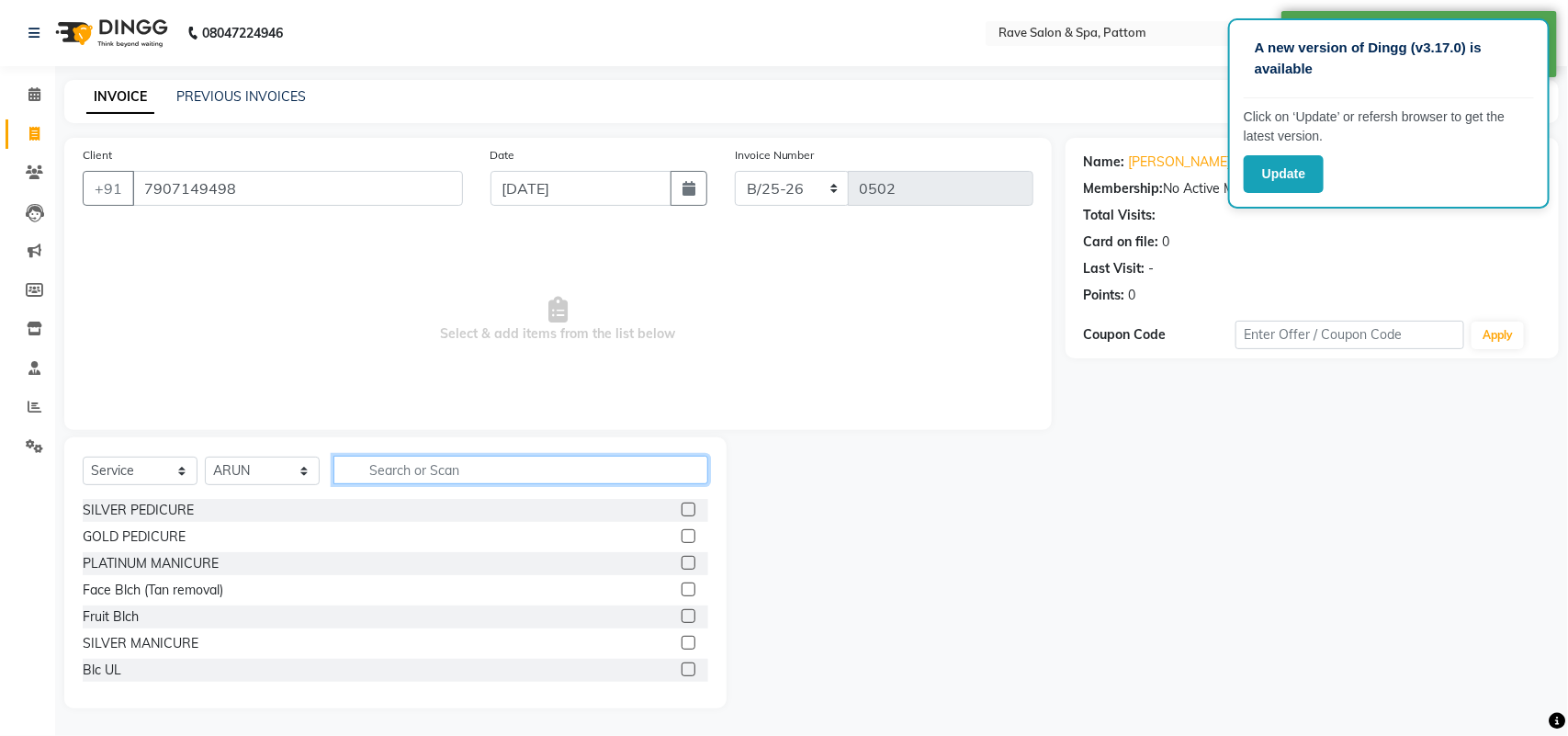
click at [412, 467] on input "text" at bounding box center [520, 470] width 374 height 29
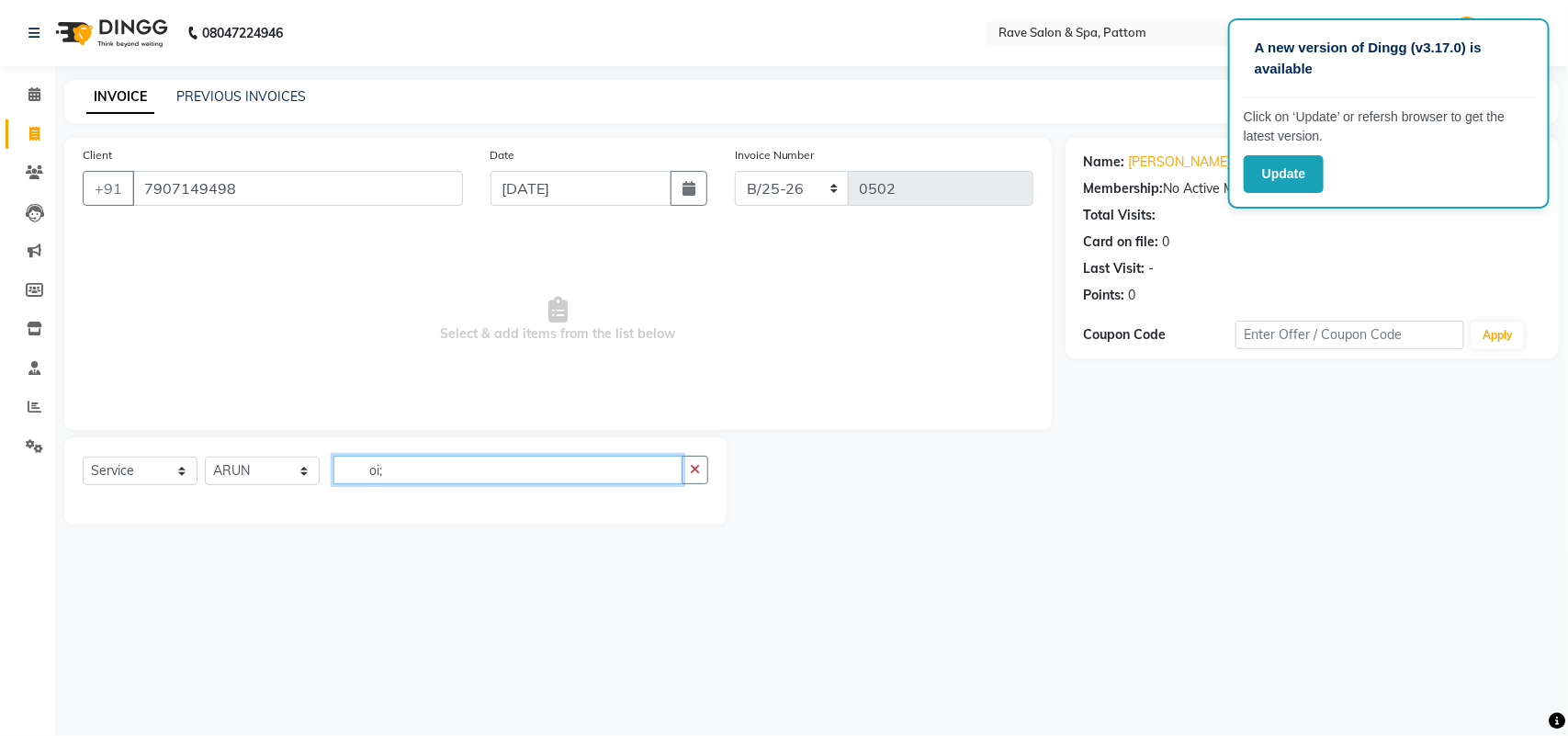
click at [465, 467] on input "oi;" at bounding box center [507, 470] width 349 height 29
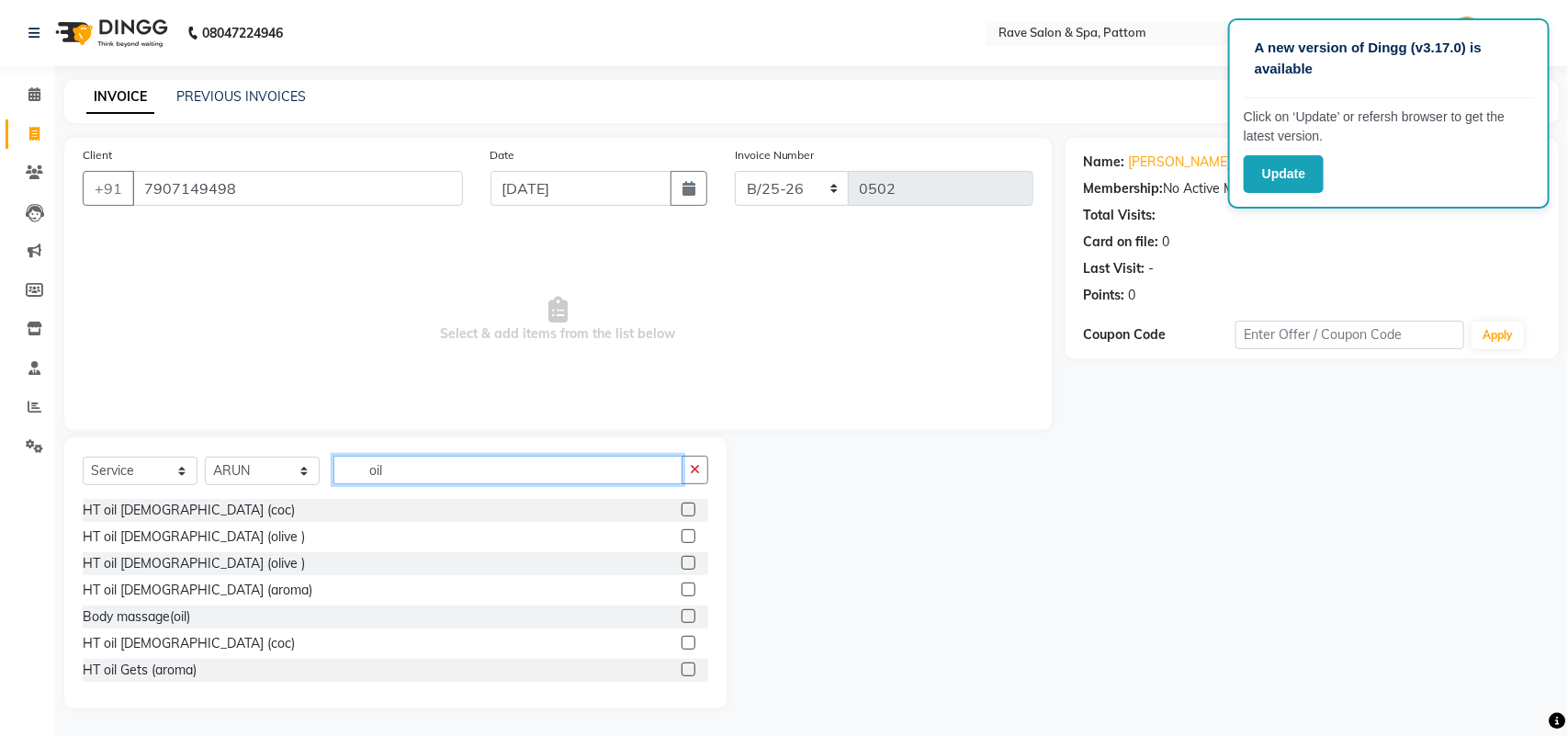
type input "oil"
click at [681, 507] on label at bounding box center [688, 509] width 13 height 13
click at [681, 507] on input "checkbox" at bounding box center [687, 510] width 12 height 12
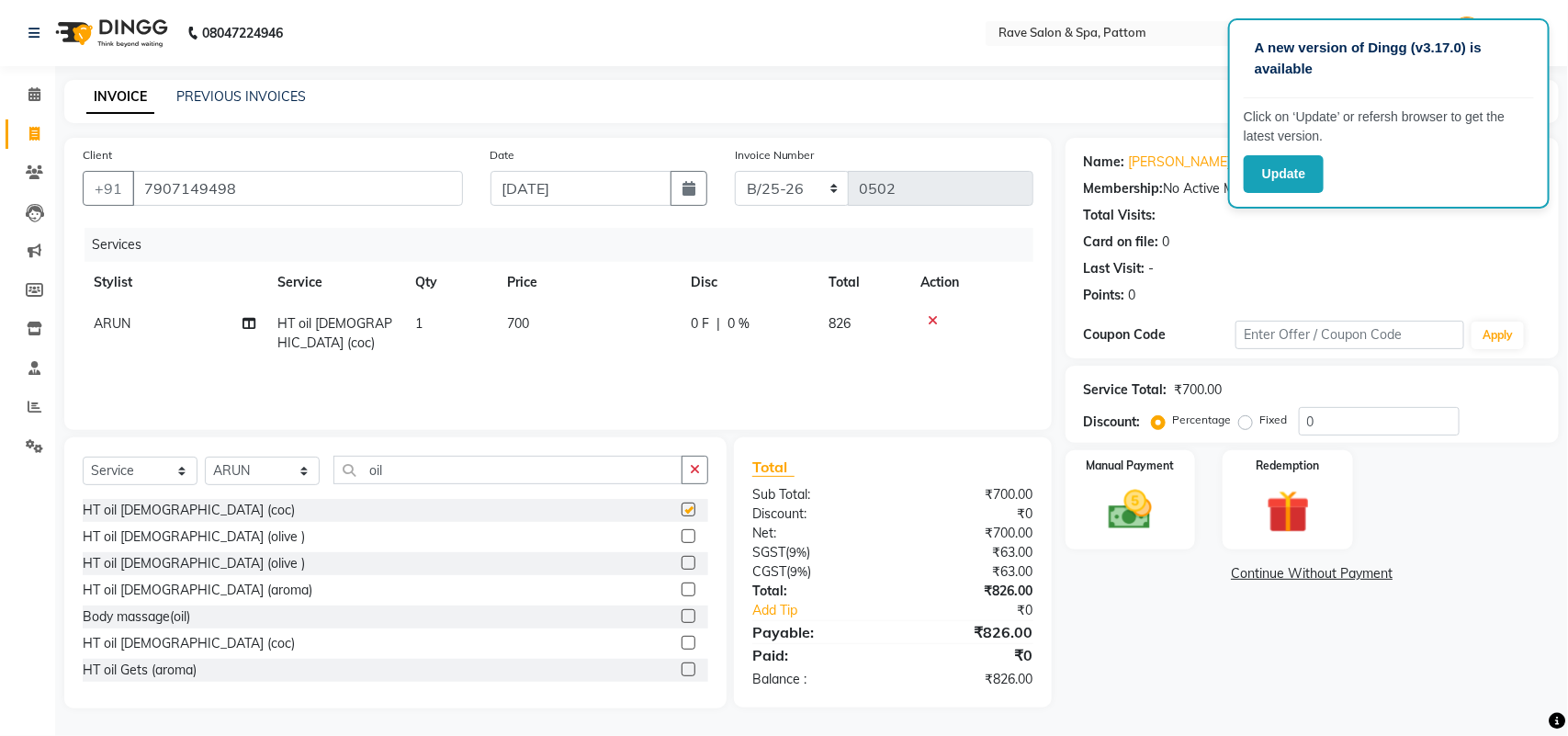
checkbox input "false"
click at [1119, 475] on div "Manual Payment" at bounding box center [1130, 500] width 136 height 104
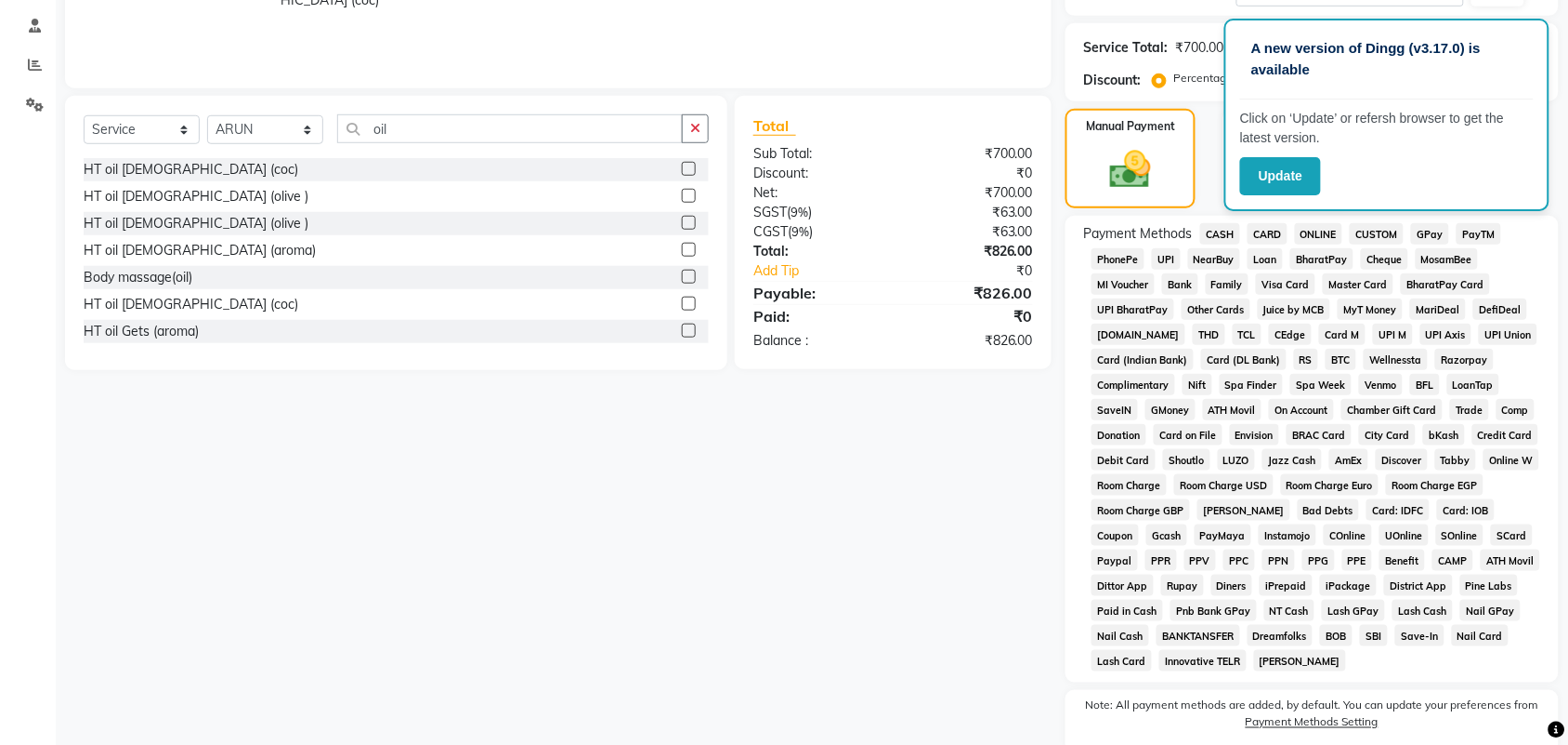
scroll to position [349, 0]
click at [1311, 173] on button "Update" at bounding box center [1280, 175] width 81 height 38
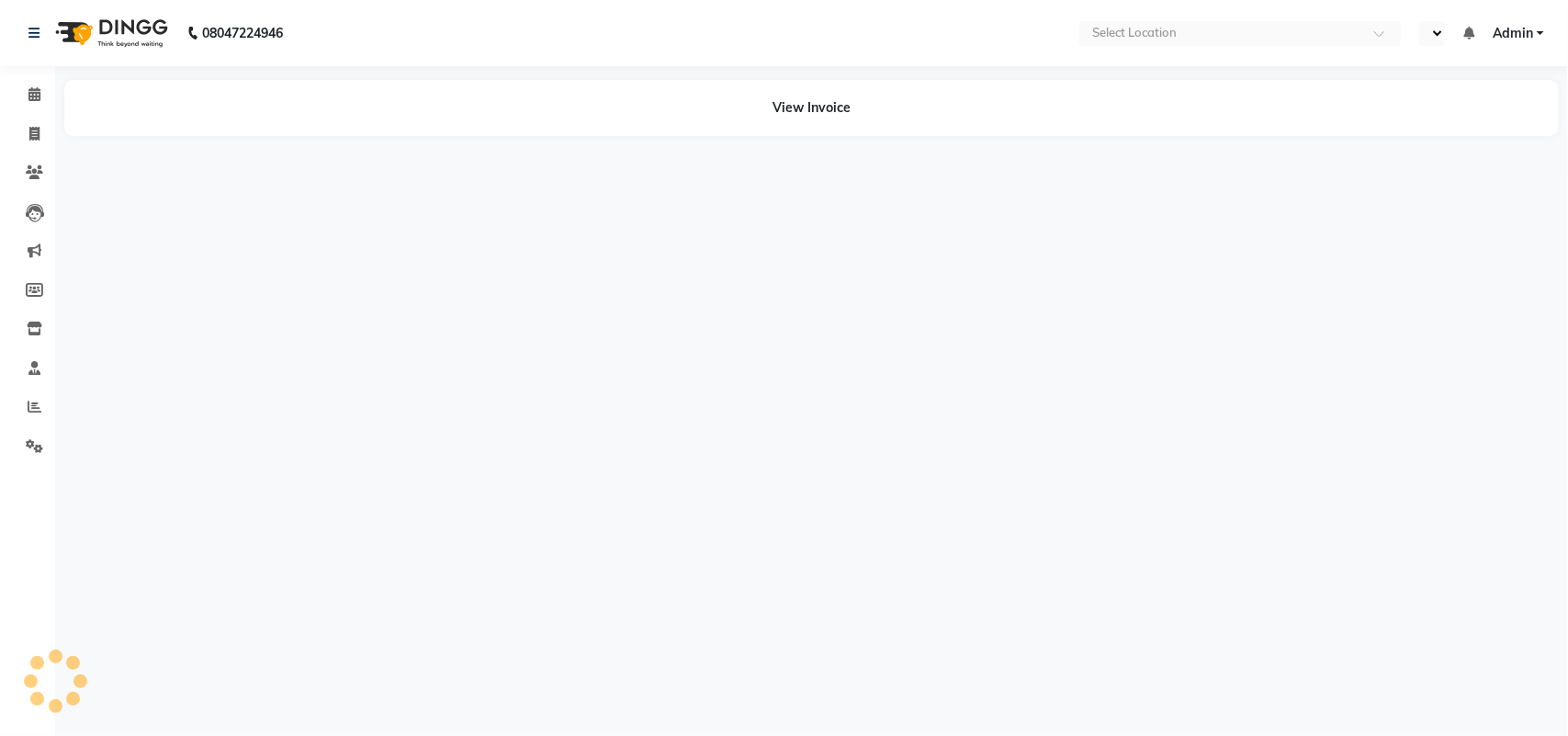
select select "en"
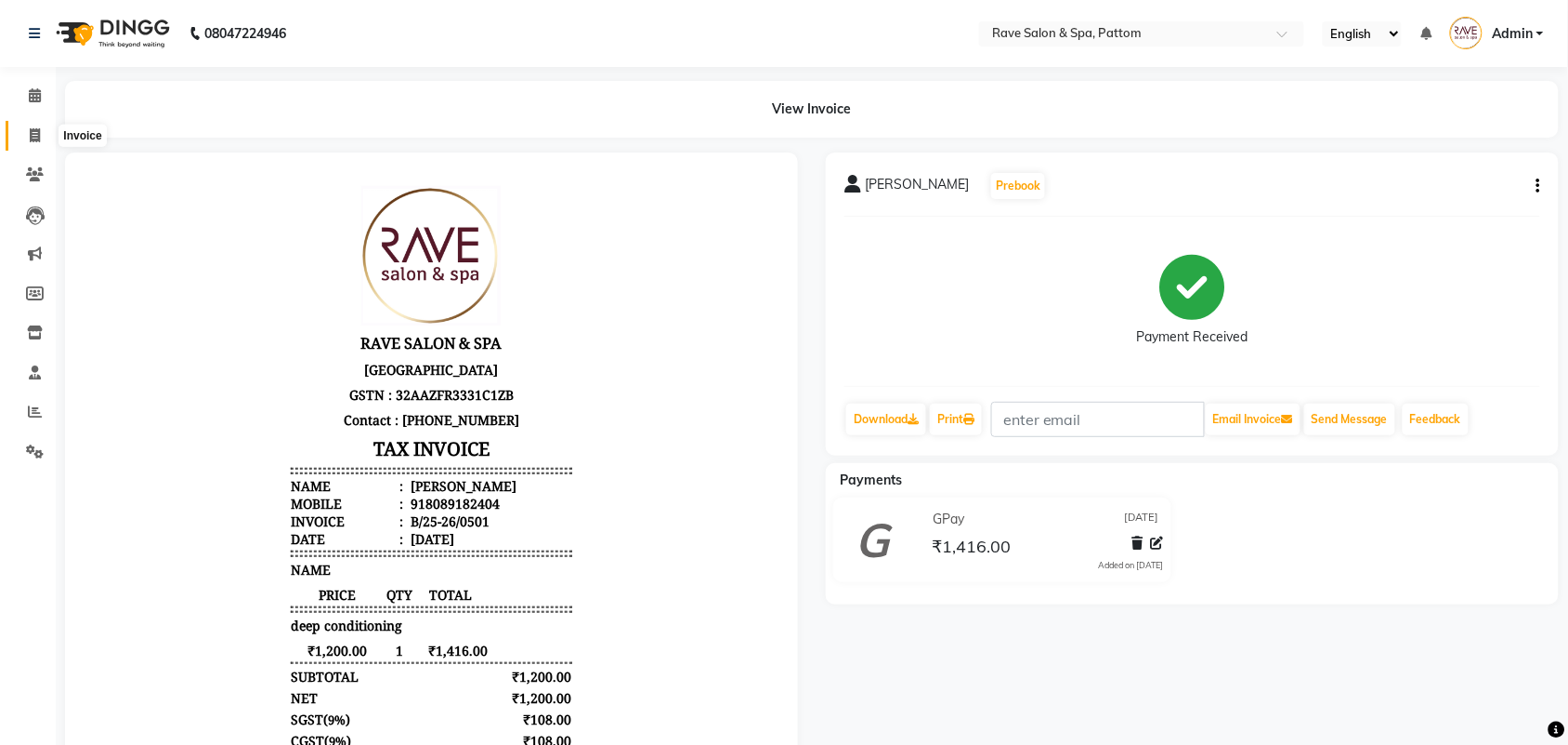
click at [32, 129] on icon at bounding box center [35, 135] width 10 height 14
select select "service"
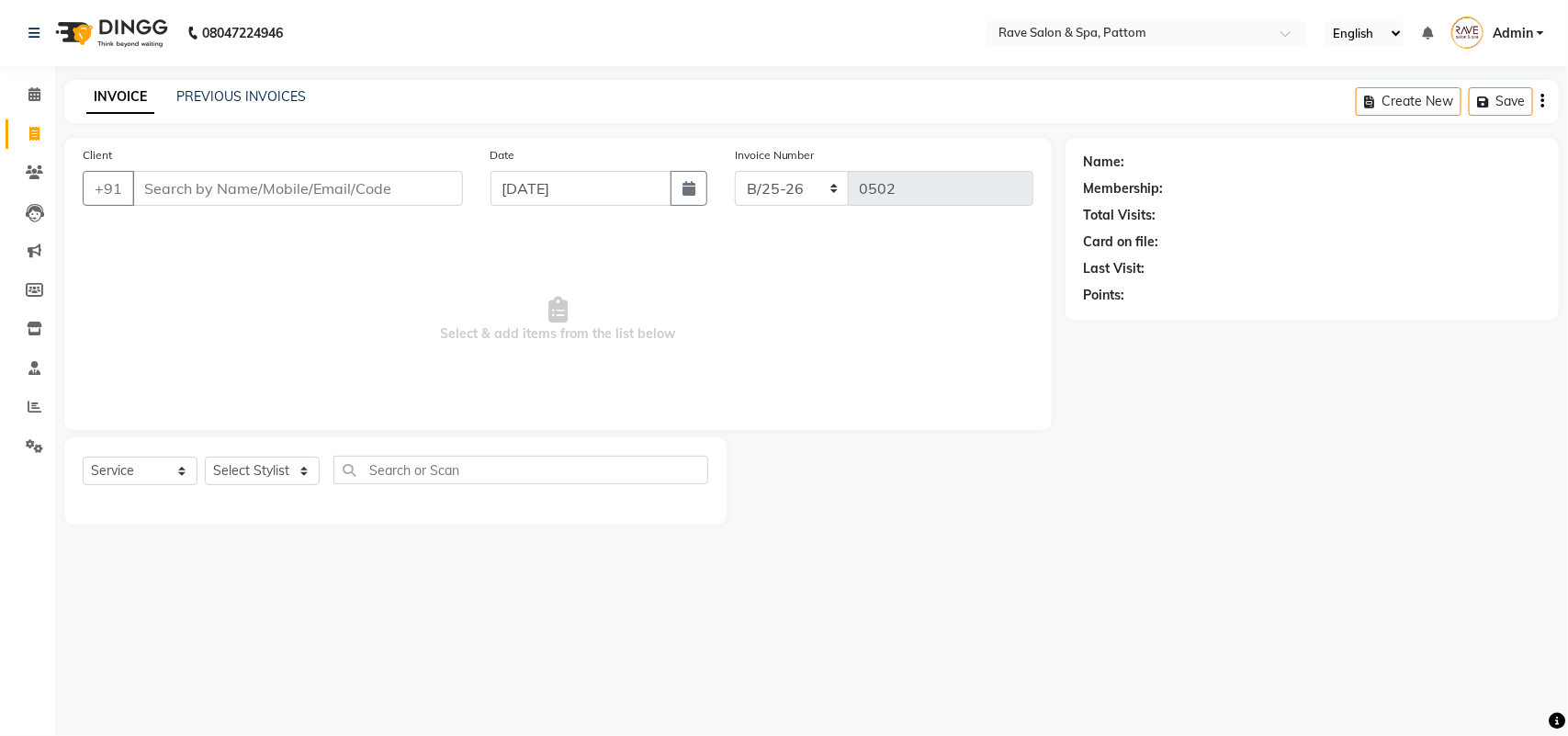
click at [220, 195] on input "Client" at bounding box center [297, 189] width 331 height 35
click at [218, 190] on input "Client" at bounding box center [297, 189] width 331 height 35
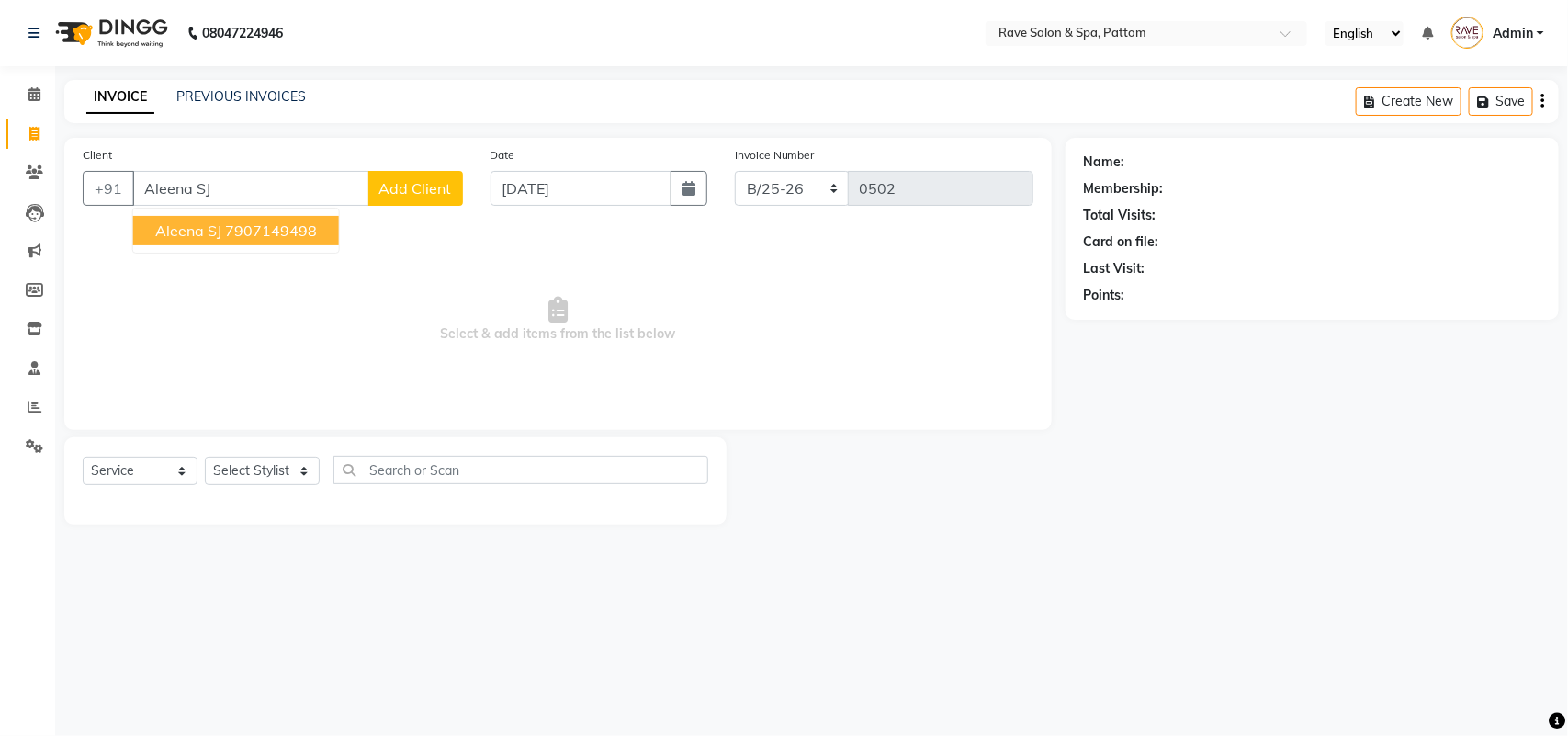
click at [212, 226] on span "Aleena SJ" at bounding box center [188, 230] width 66 height 18
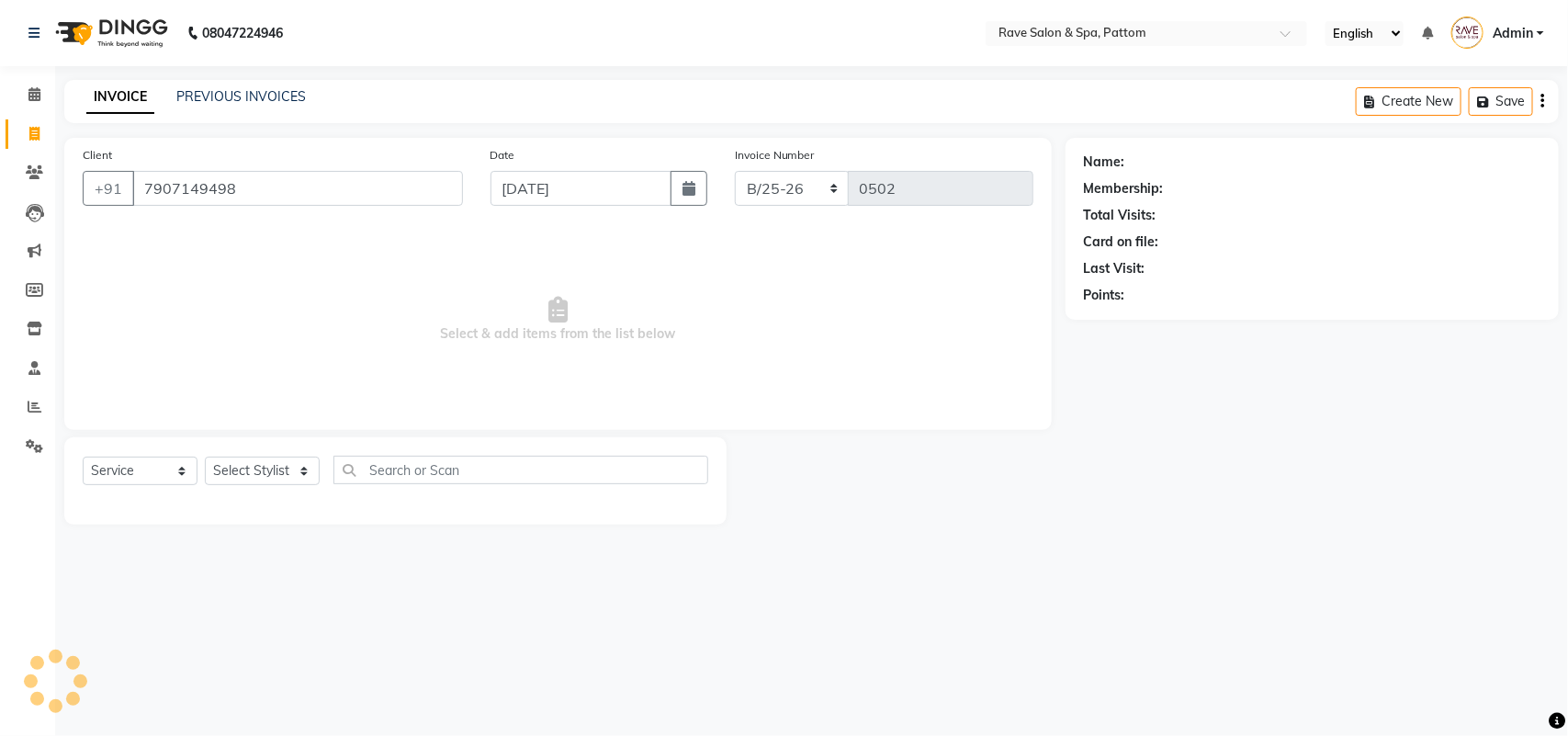
type input "7907149498"
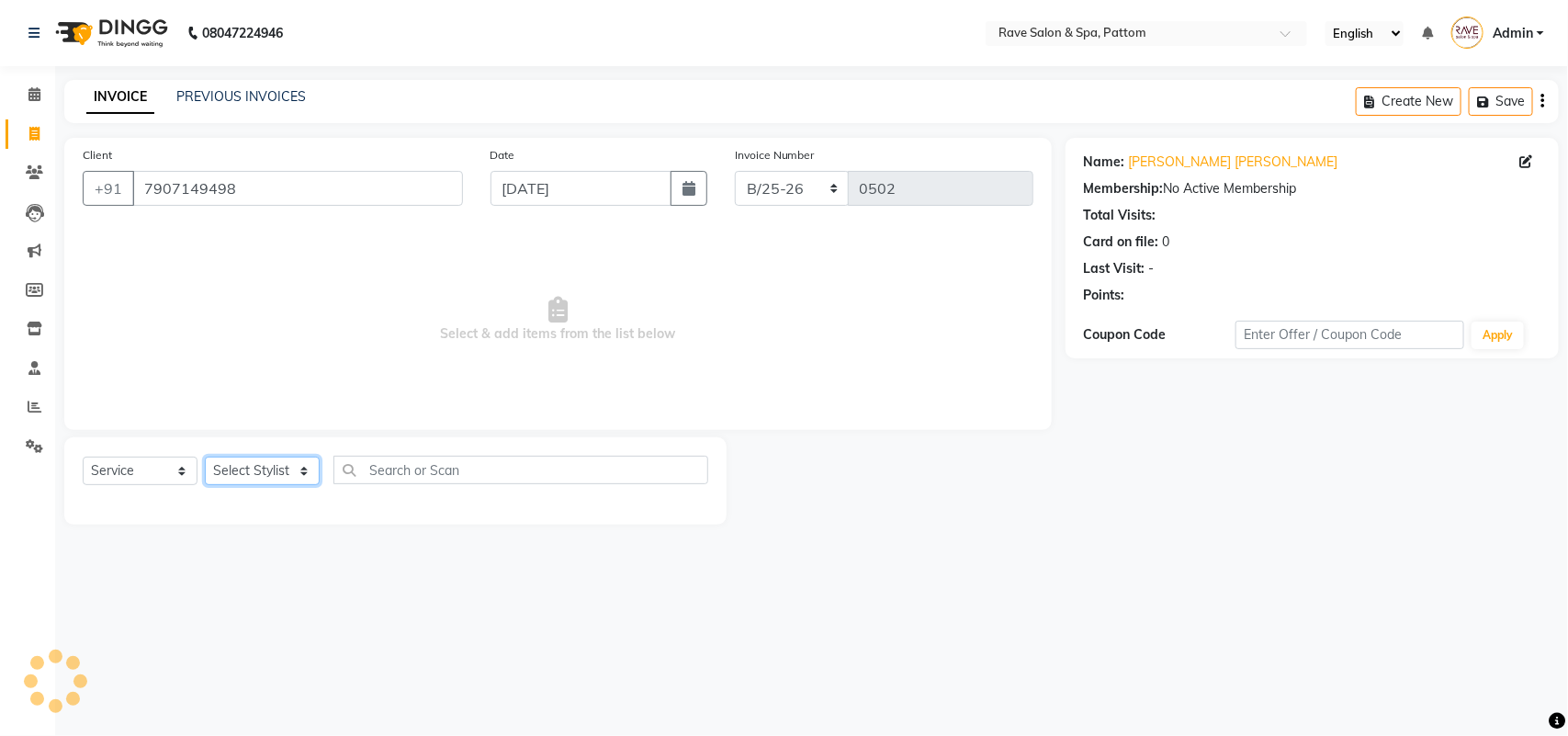
drag, startPoint x: 249, startPoint y: 455, endPoint x: 249, endPoint y: 487, distance: 32.0
click at [249, 487] on div "Select Service Product Membership Package Voucher Prepaid Gift Card Select Styl…" at bounding box center [396, 476] width 626 height 43
select select "16740"
click at [205, 456] on select "Select Stylist Amal [PERSON_NAME] [PERSON_NAME] [PERSON_NAME] [PERSON_NAME] [PE…" at bounding box center [262, 470] width 115 height 29
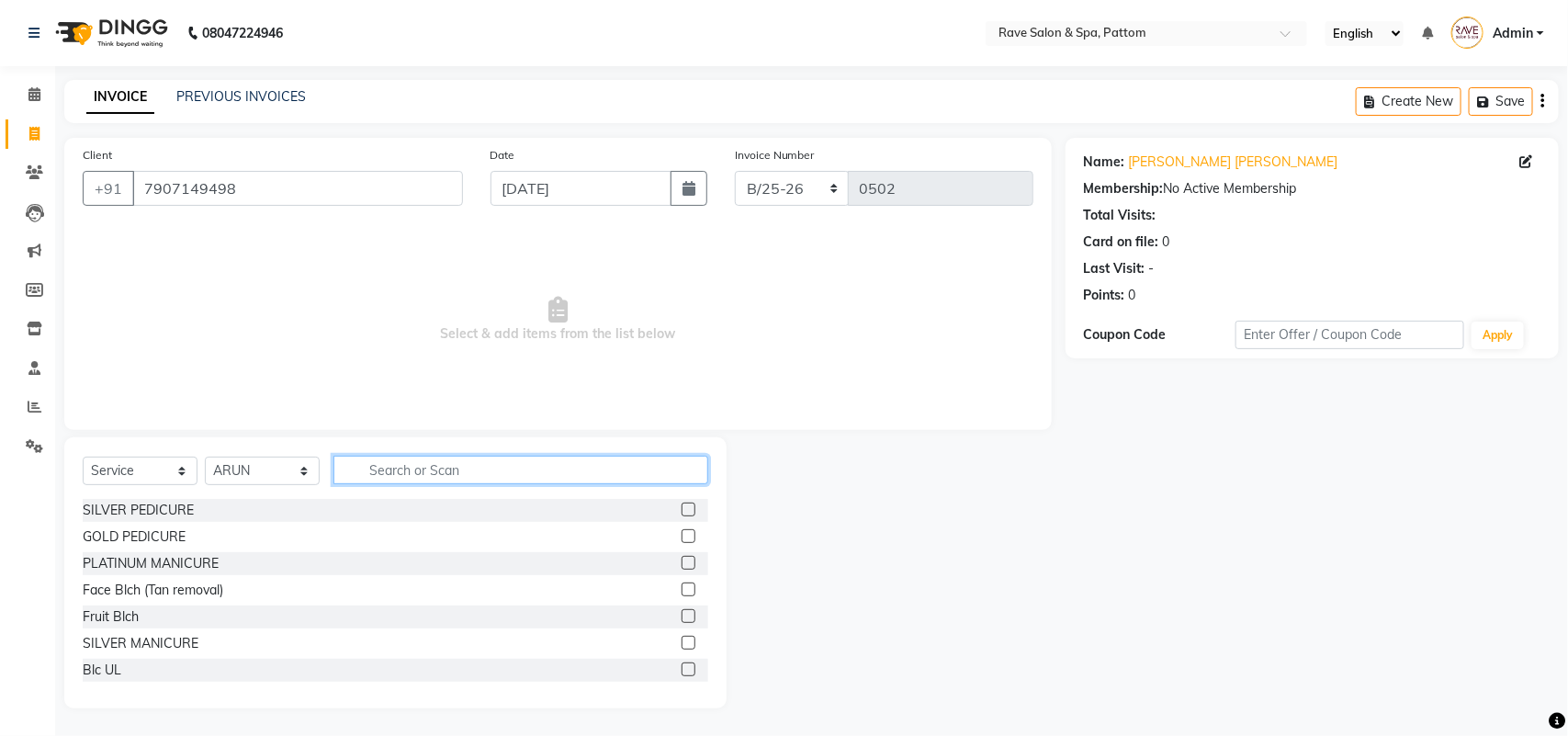
click at [407, 461] on input "text" at bounding box center [520, 470] width 374 height 29
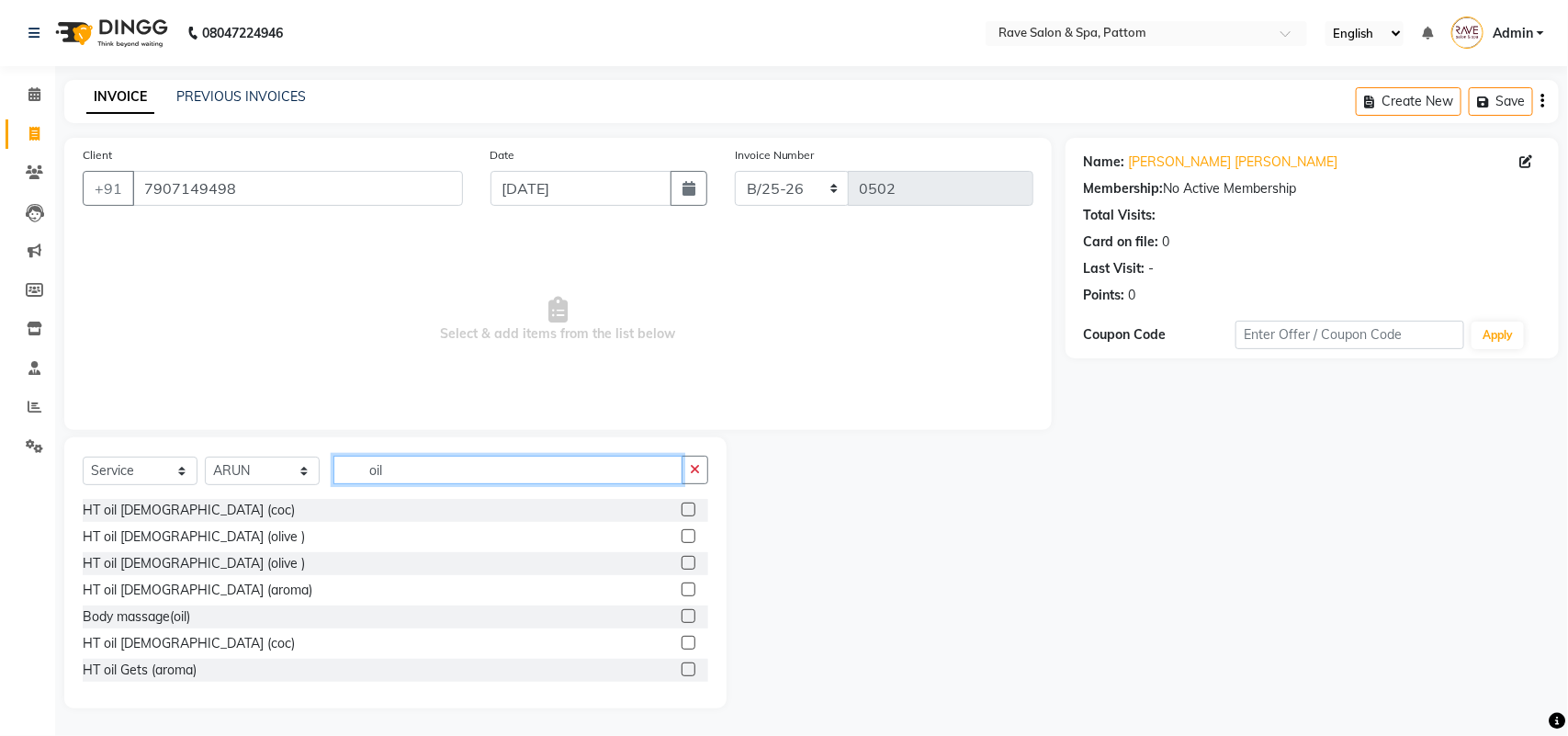
type input "oil"
click at [681, 510] on label at bounding box center [688, 509] width 13 height 13
click at [681, 510] on input "checkbox" at bounding box center [687, 510] width 12 height 12
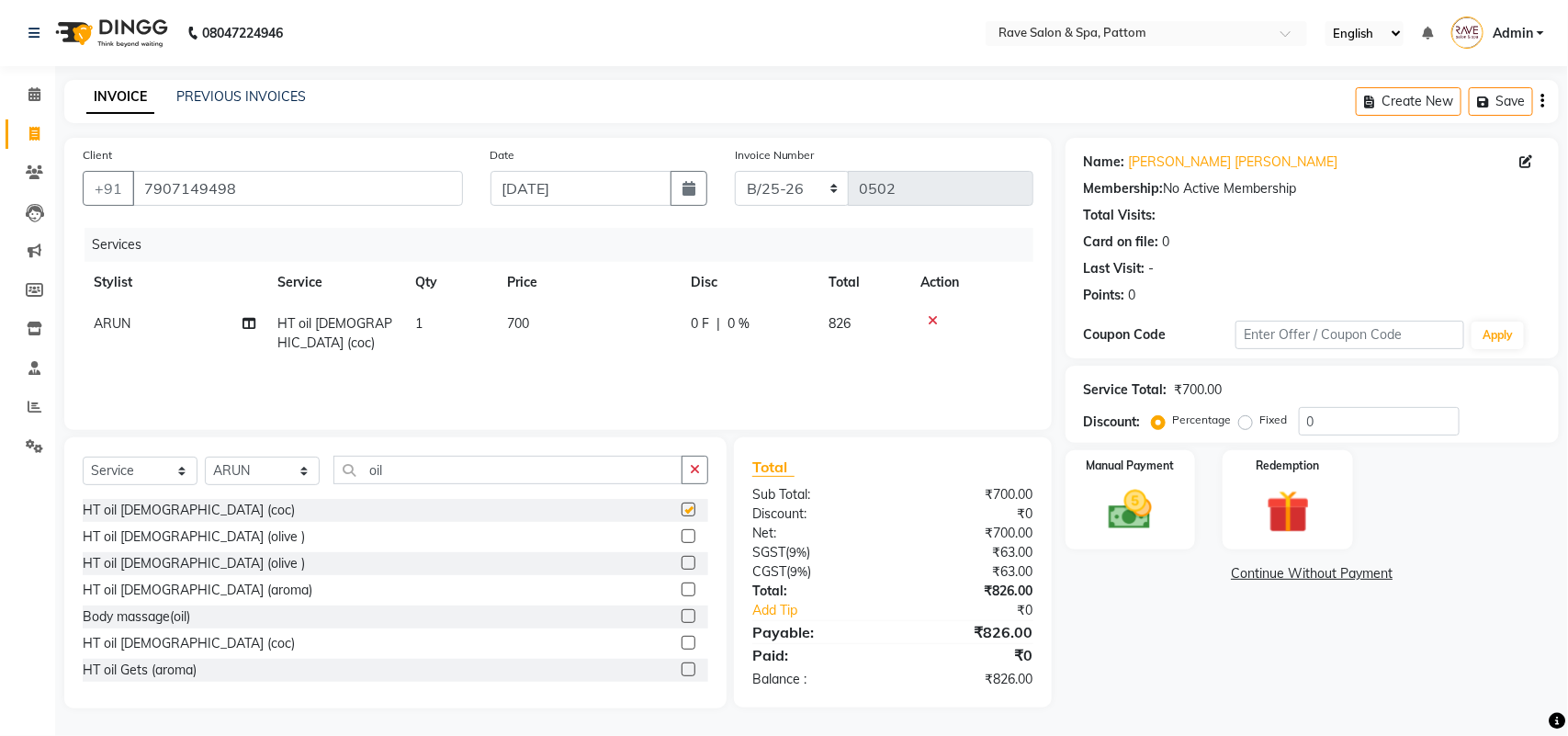
checkbox input "false"
click at [1107, 492] on img at bounding box center [1130, 509] width 72 height 51
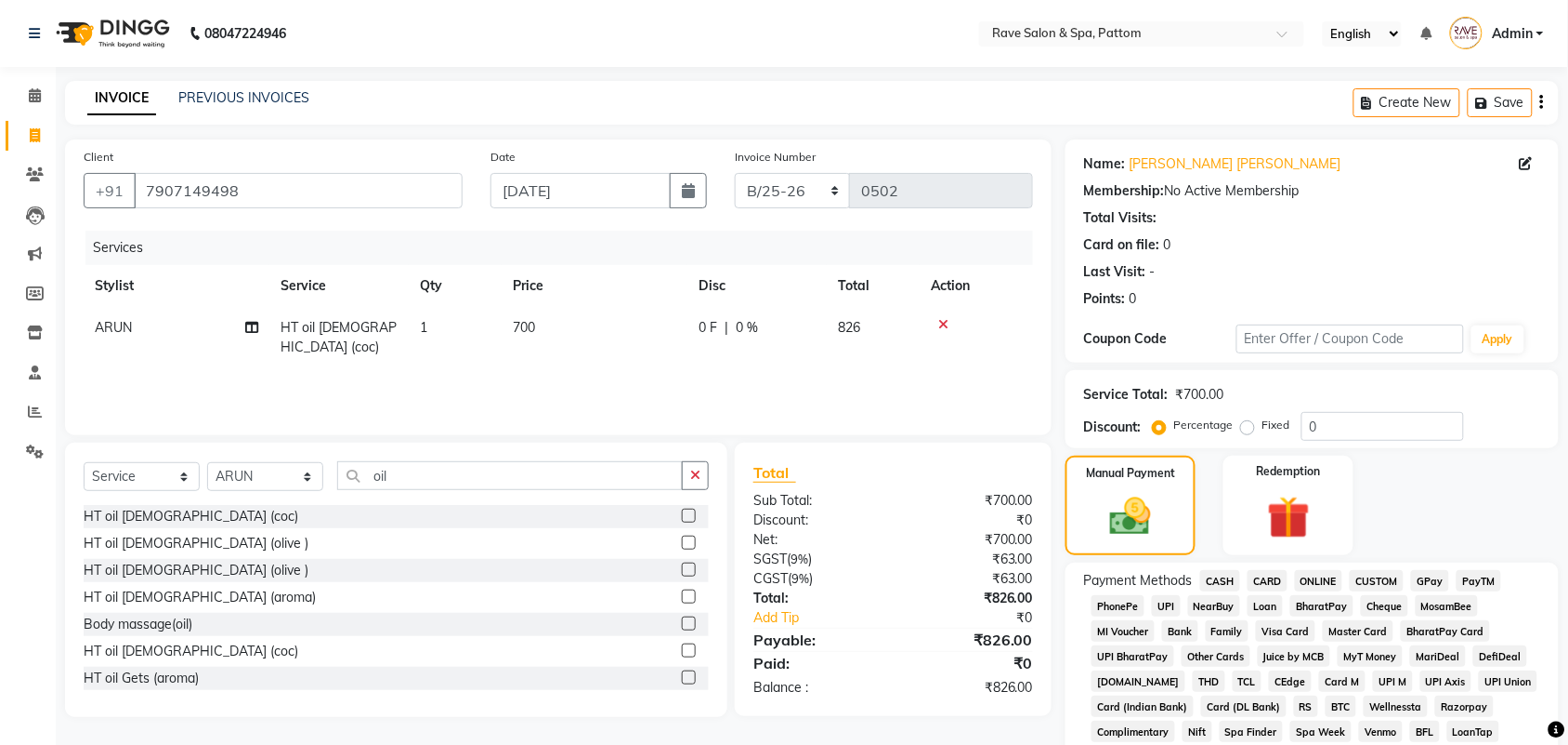
click at [1438, 574] on span "GPay" at bounding box center [1430, 580] width 38 height 21
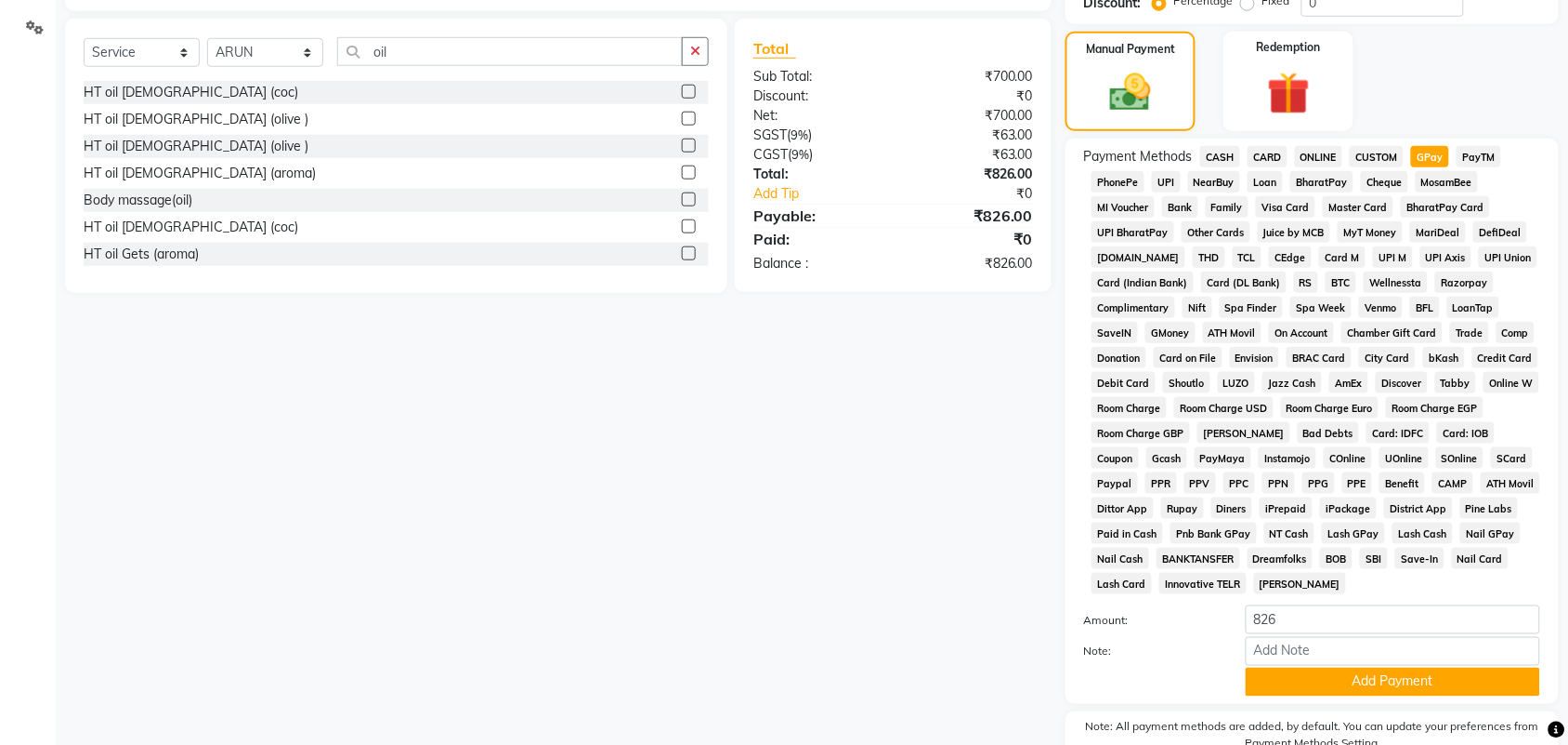
scroll to position [518, 0]
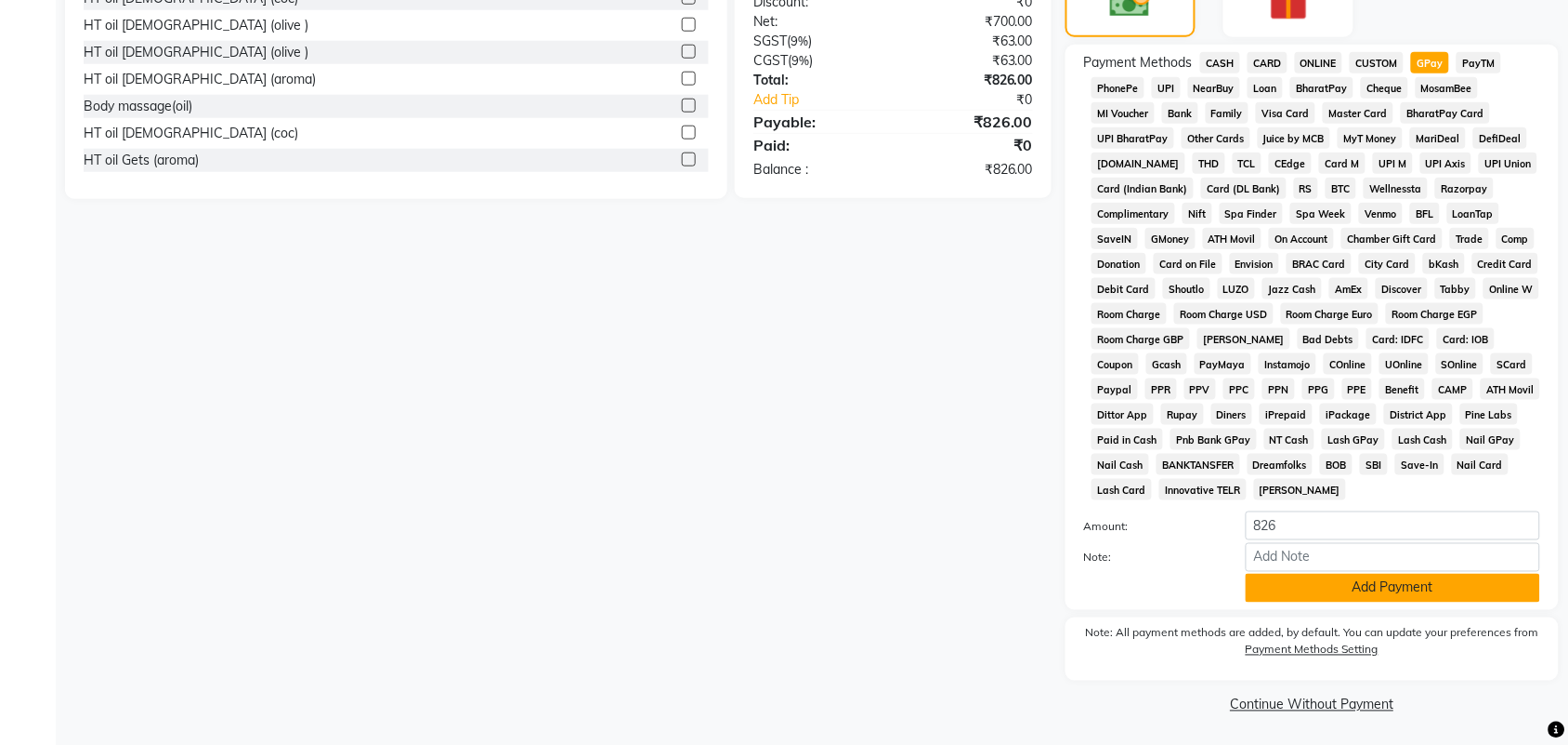
click at [1292, 587] on button "Add Payment" at bounding box center [1393, 588] width 295 height 29
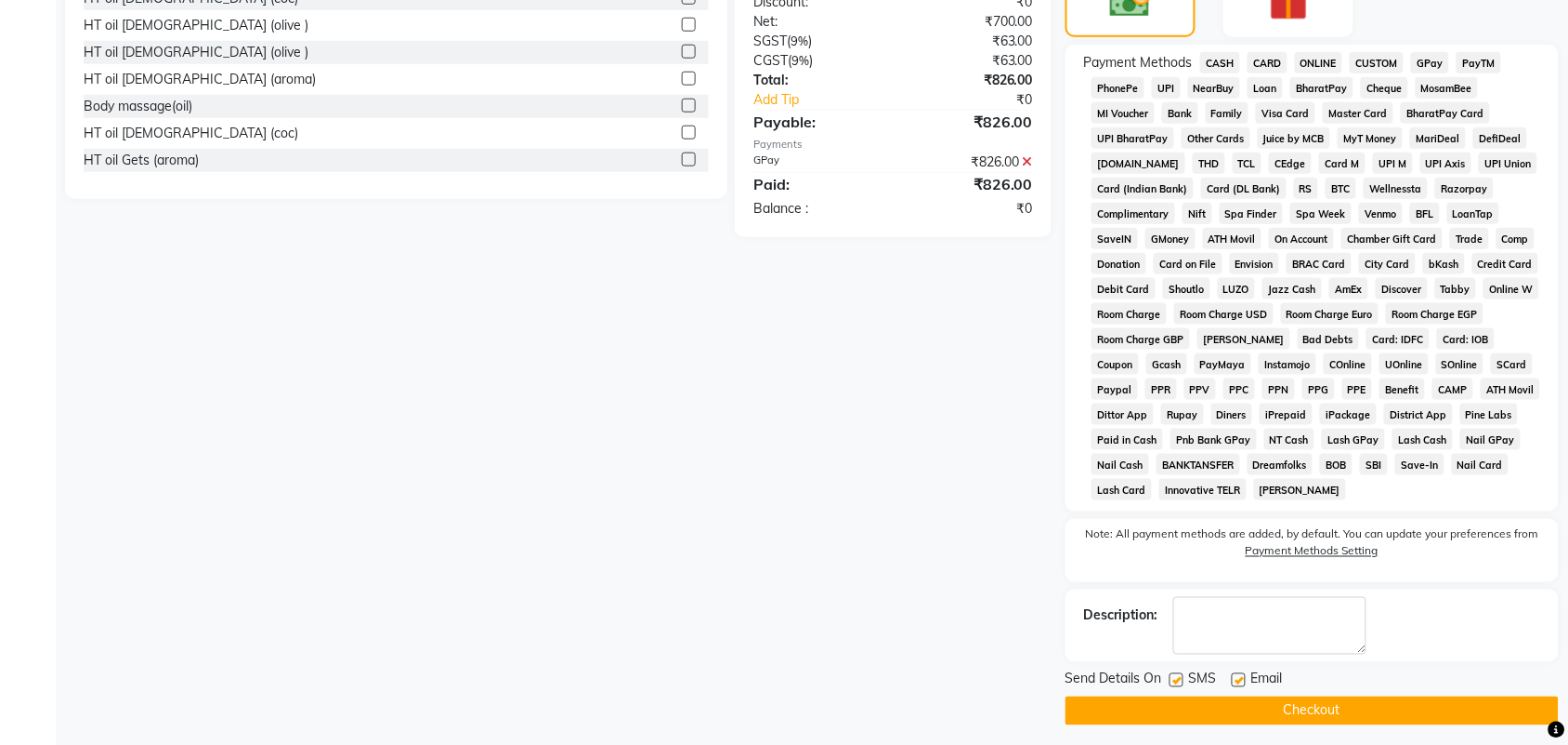
click at [1260, 713] on button "Checkout" at bounding box center [1312, 711] width 493 height 29
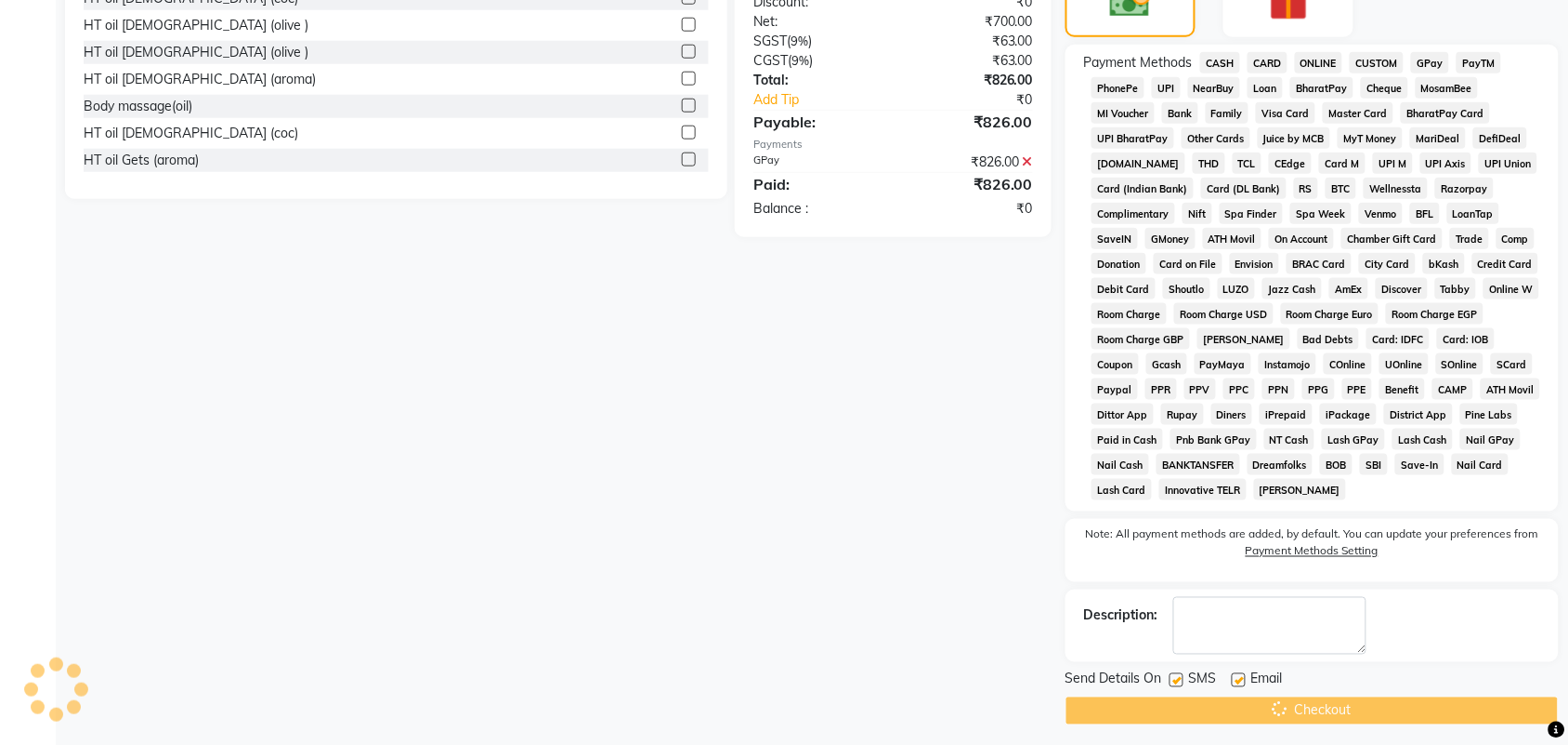
scroll to position [520, 0]
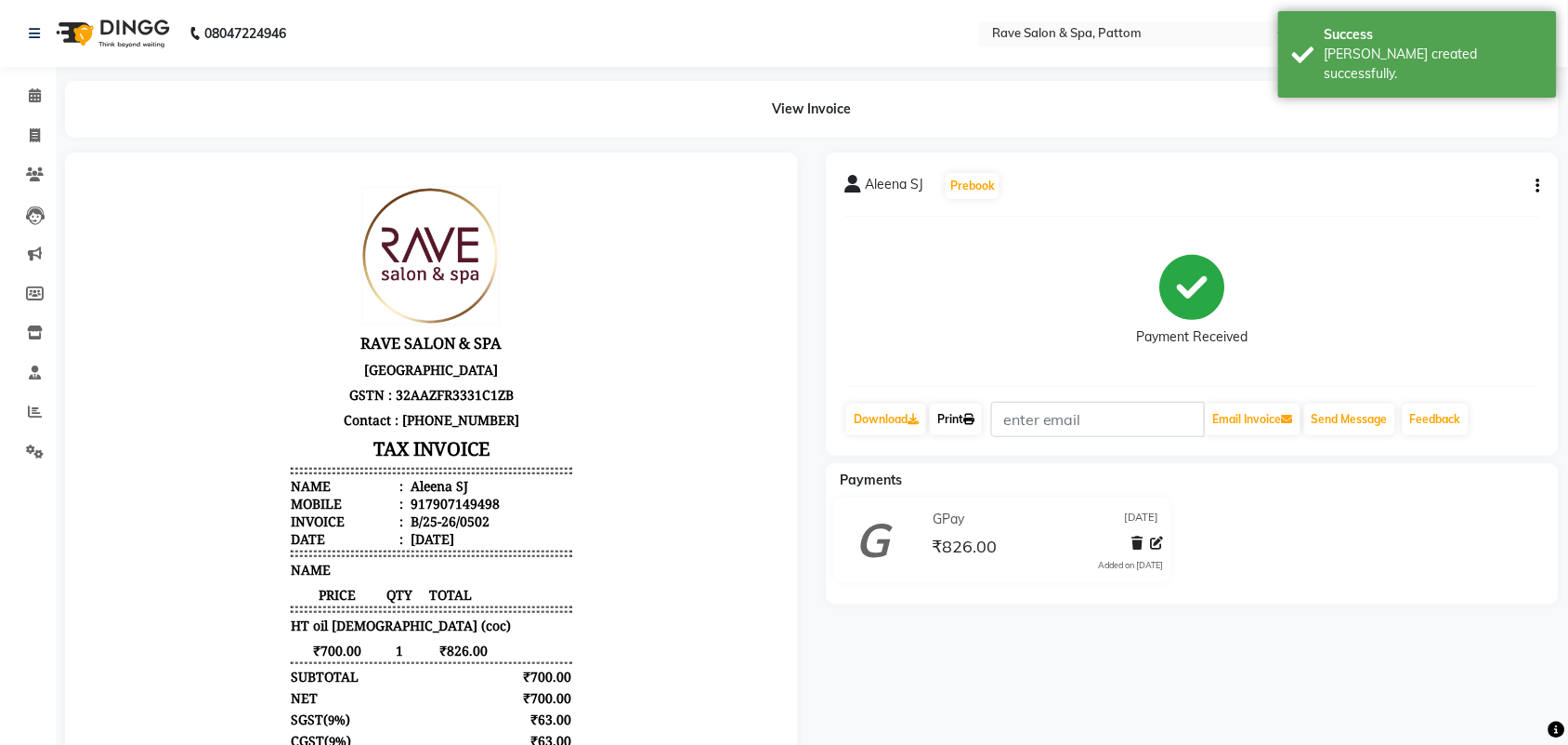
click at [967, 430] on link "Print" at bounding box center [955, 419] width 52 height 31
